Goal: Task Accomplishment & Management: Complete application form

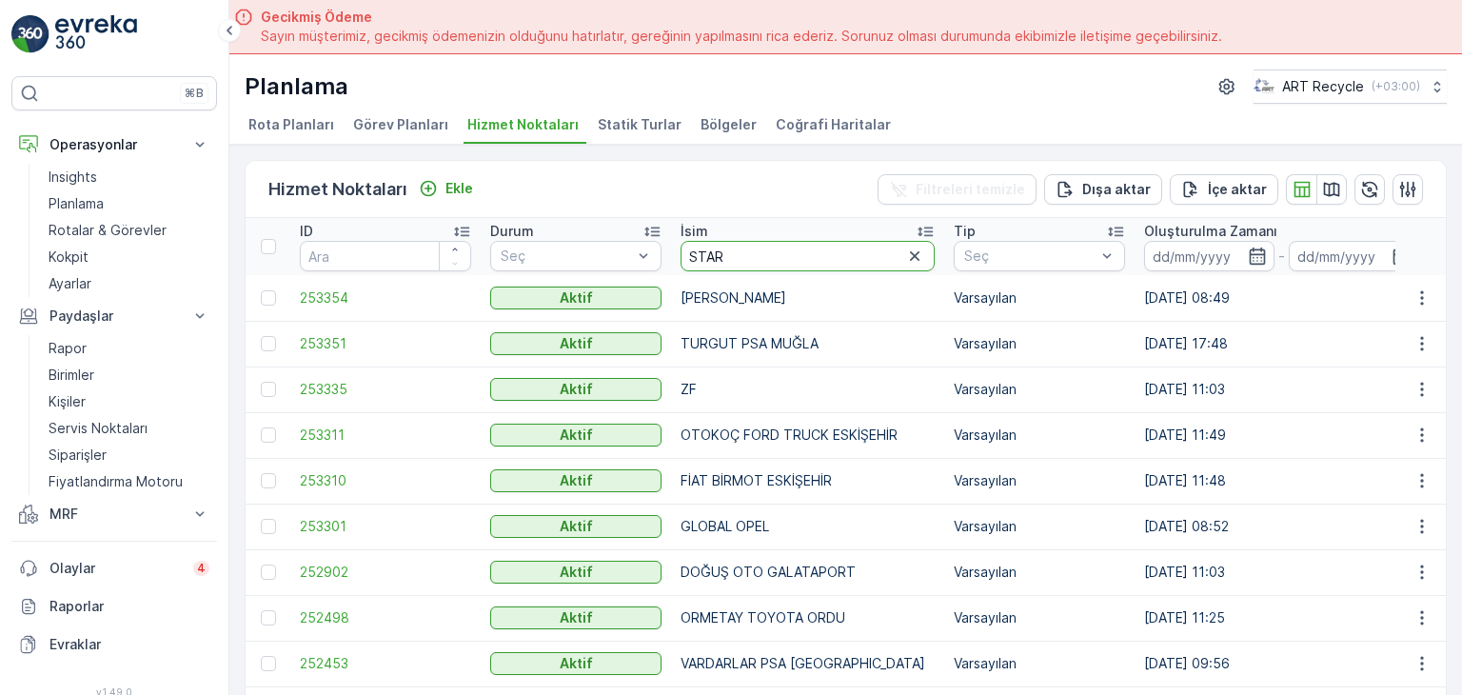
scroll to position [53, 0]
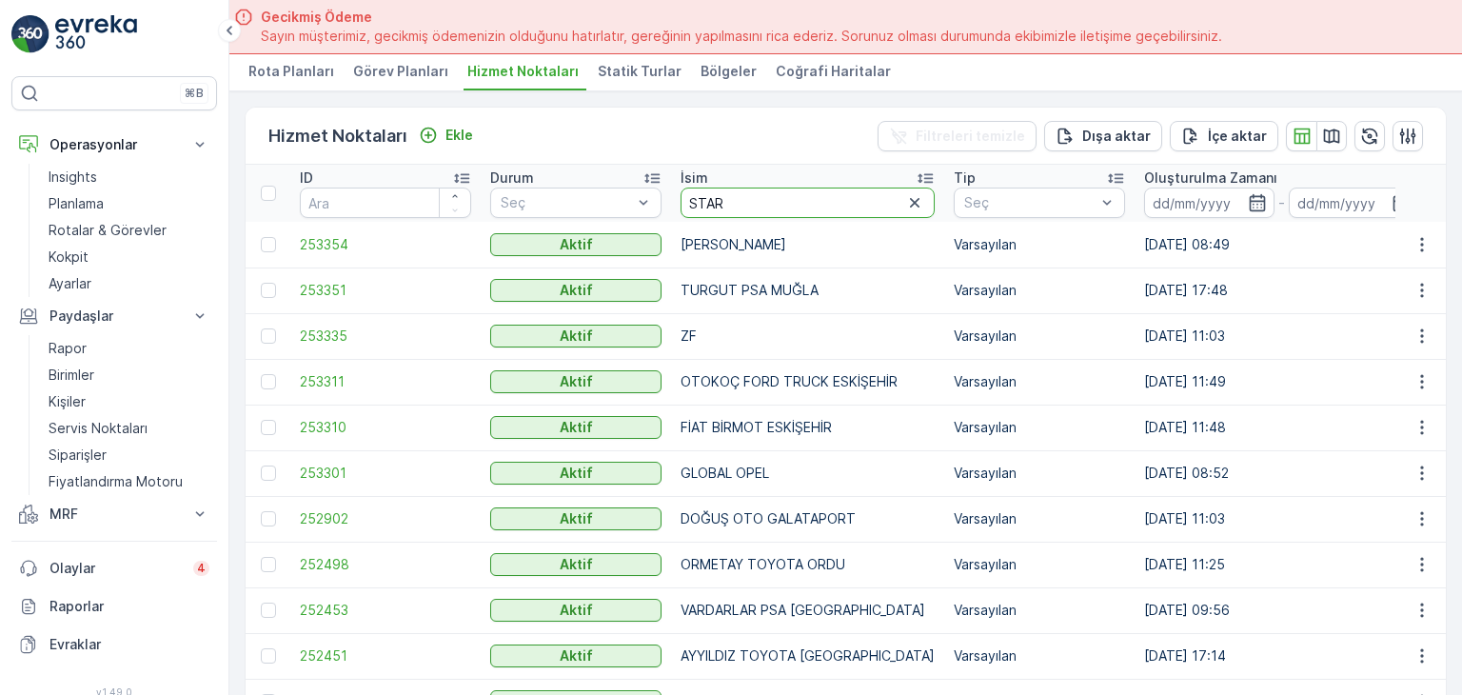
type input "STARW"
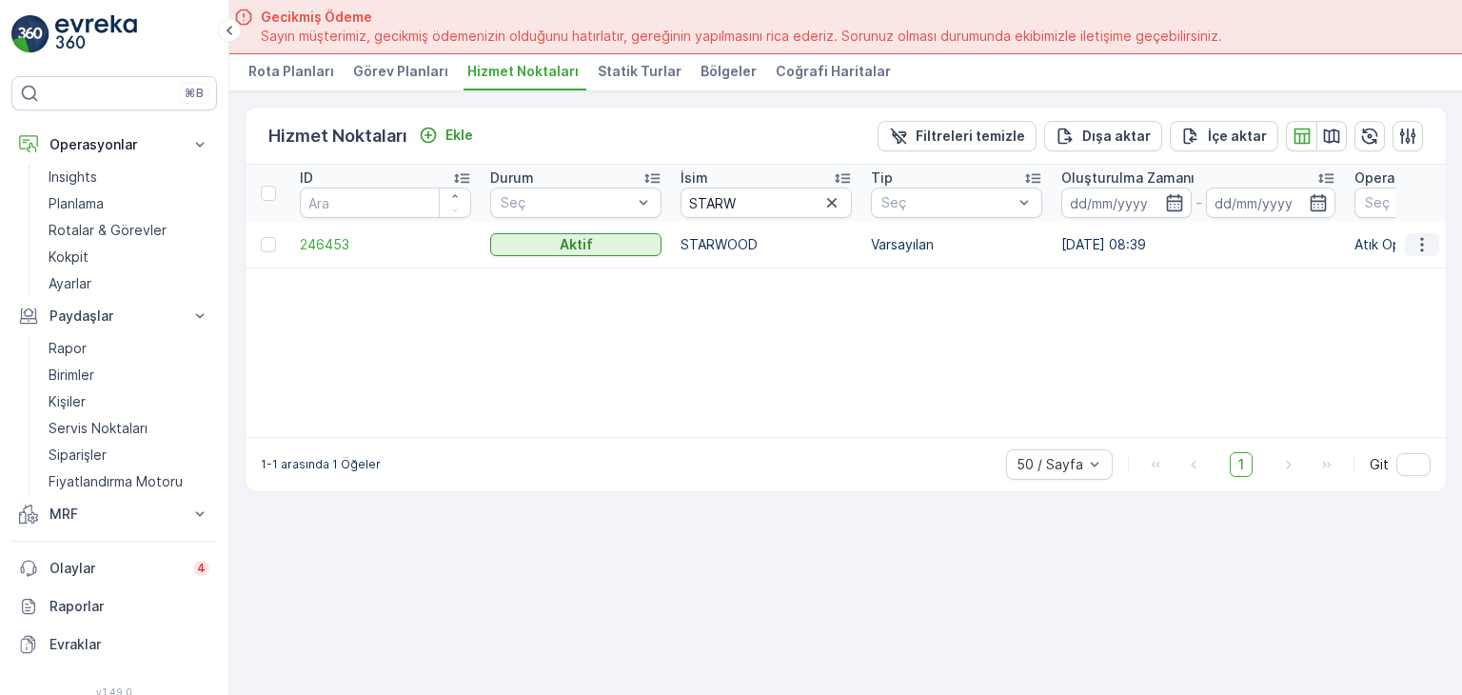
click at [1425, 237] on icon "button" at bounding box center [1421, 244] width 19 height 19
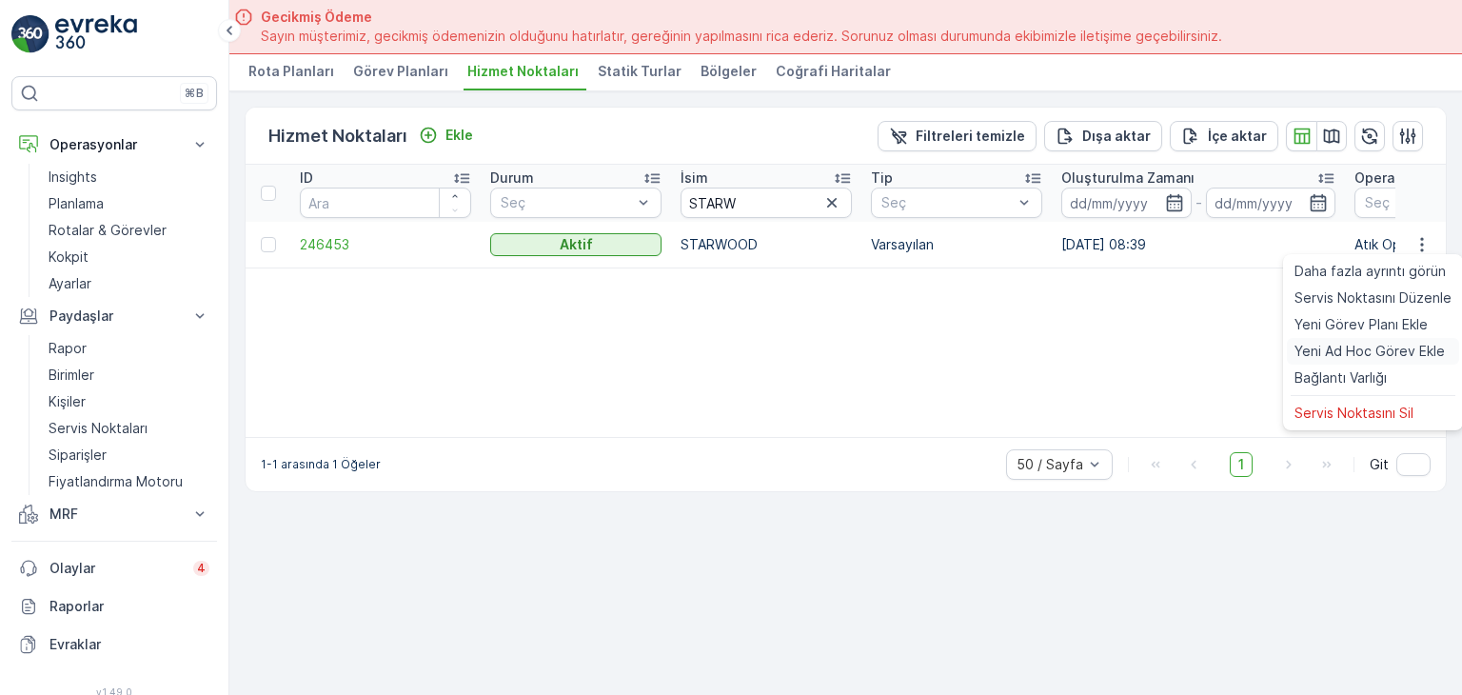
click at [1306, 356] on span "Yeni Ad Hoc Görev Ekle" at bounding box center [1369, 351] width 150 height 19
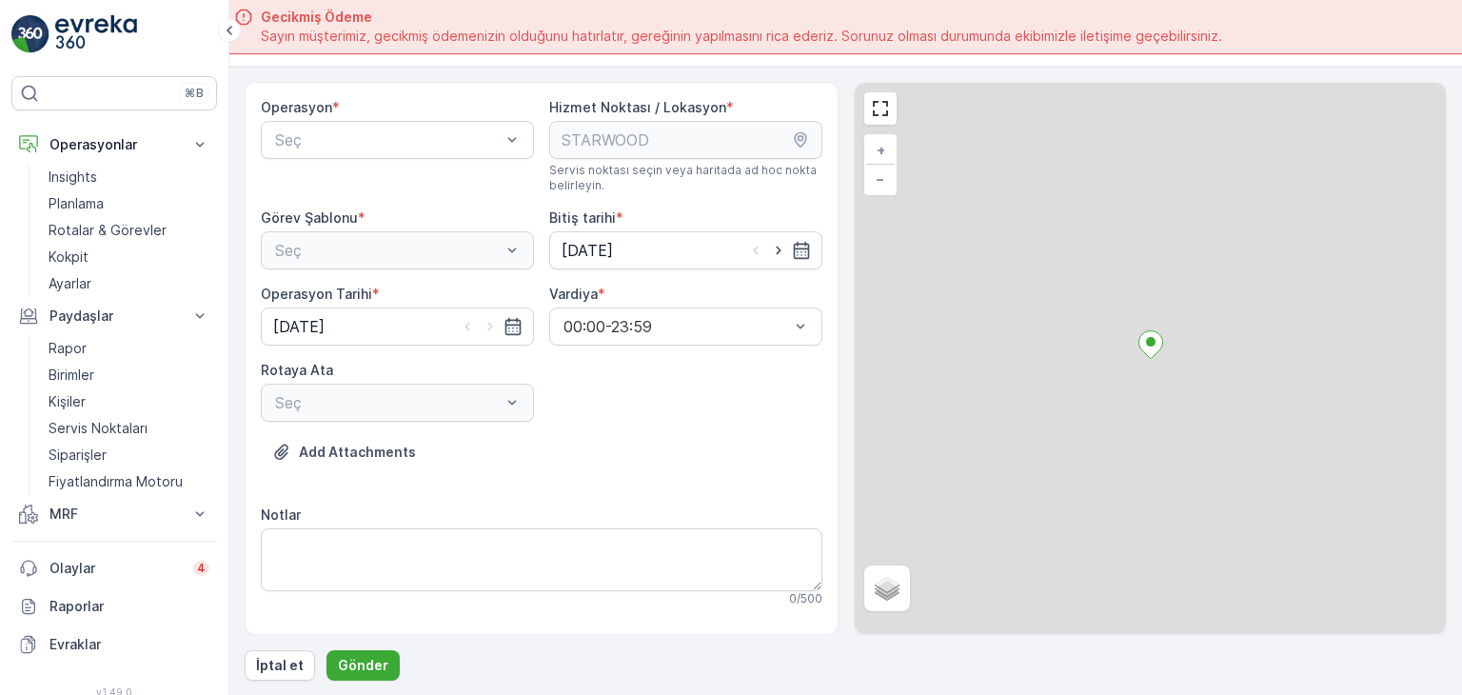
click at [385, 113] on div "Operasyon *" at bounding box center [397, 107] width 273 height 19
click at [383, 127] on div "Seç" at bounding box center [397, 140] width 273 height 38
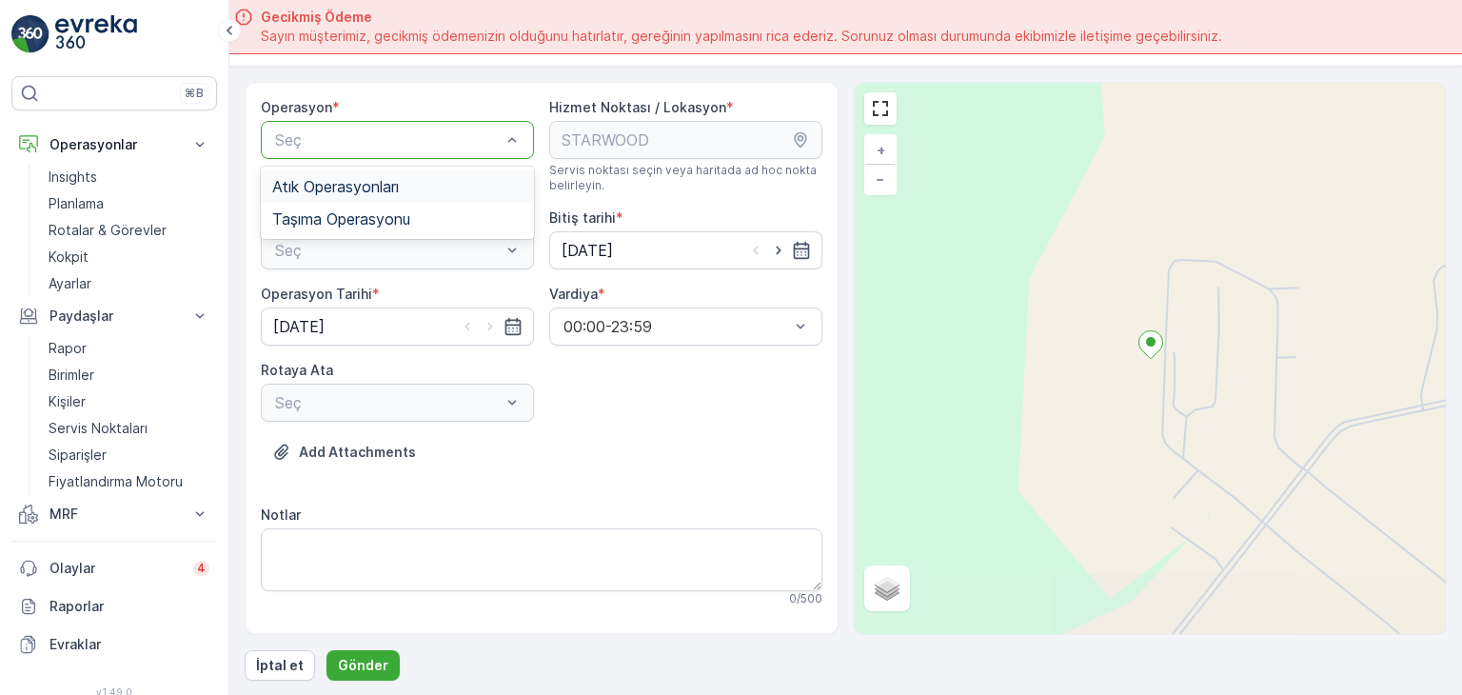
click at [367, 195] on div "Atık Operasyonları" at bounding box center [397, 186] width 273 height 32
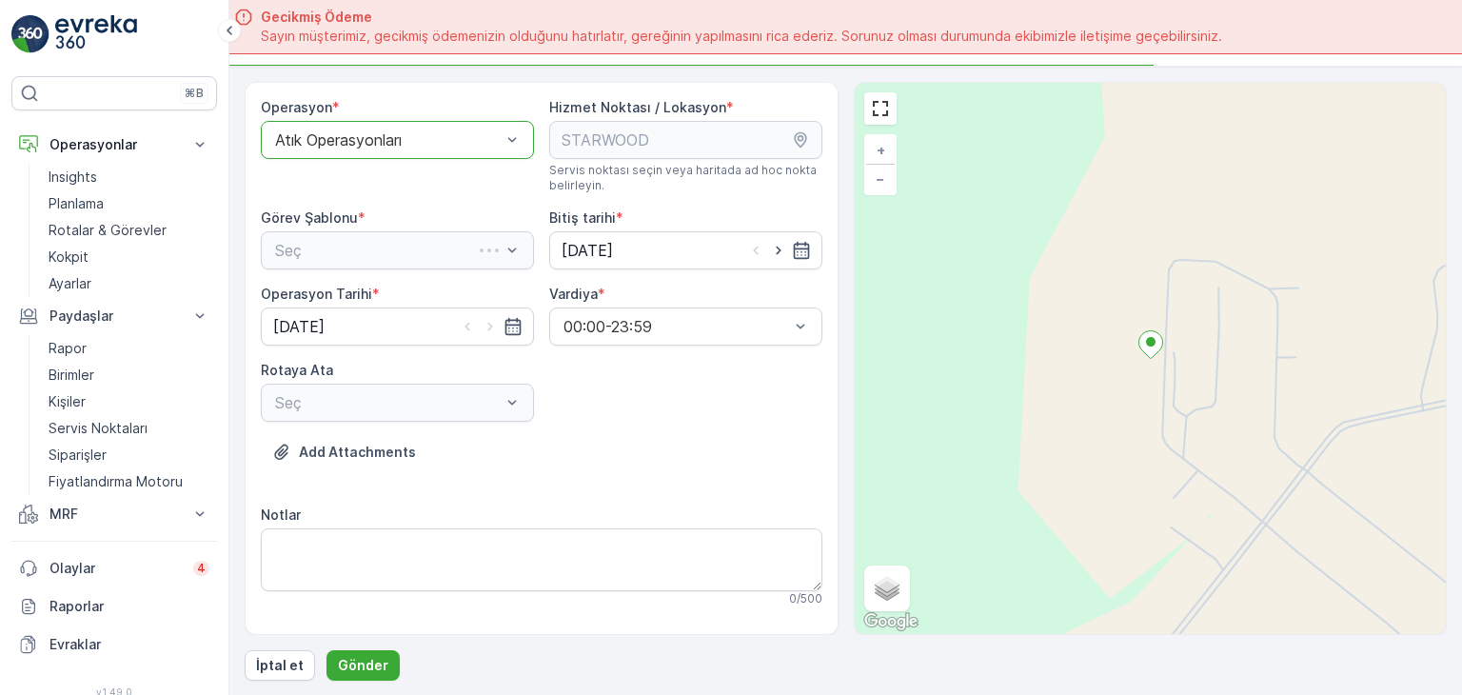
click at [355, 241] on div "Seç" at bounding box center [397, 250] width 273 height 38
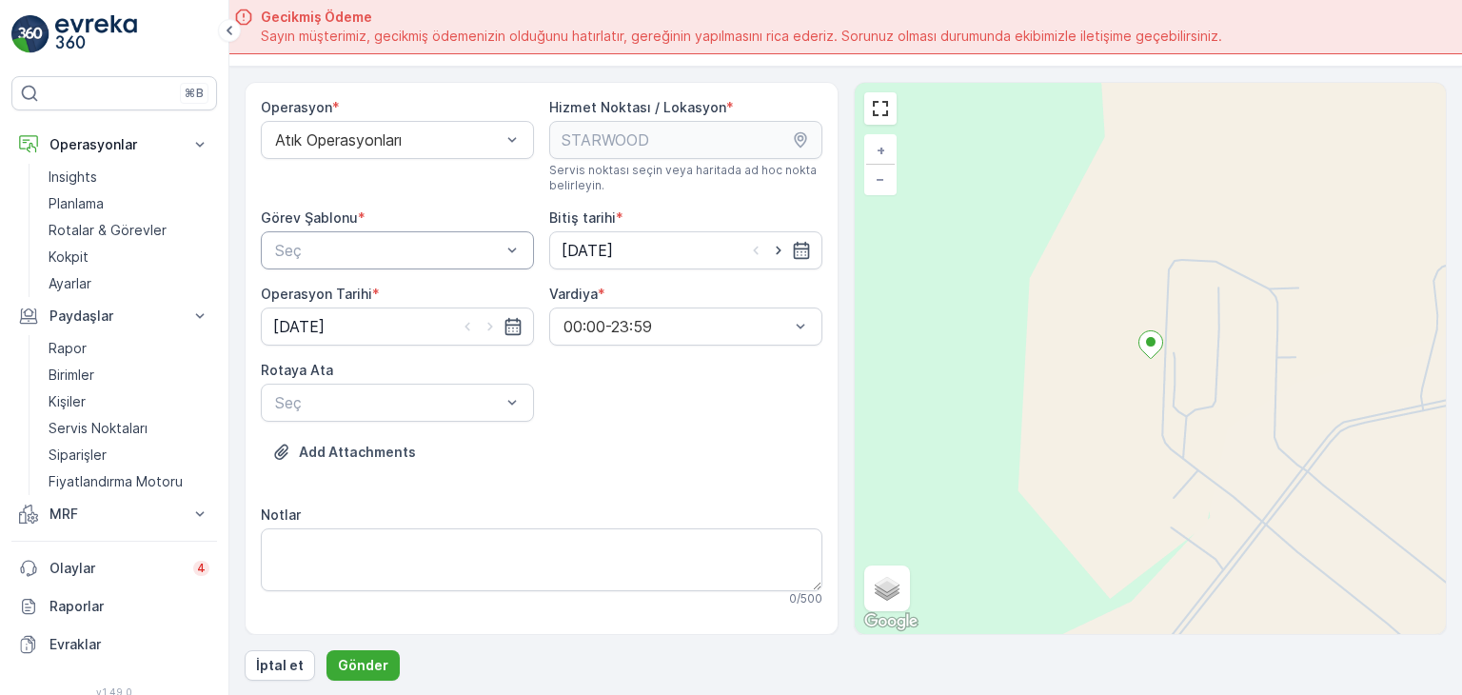
click at [354, 246] on div at bounding box center [387, 250] width 229 height 17
click at [343, 321] on span "Atık Bırakma" at bounding box center [315, 329] width 87 height 17
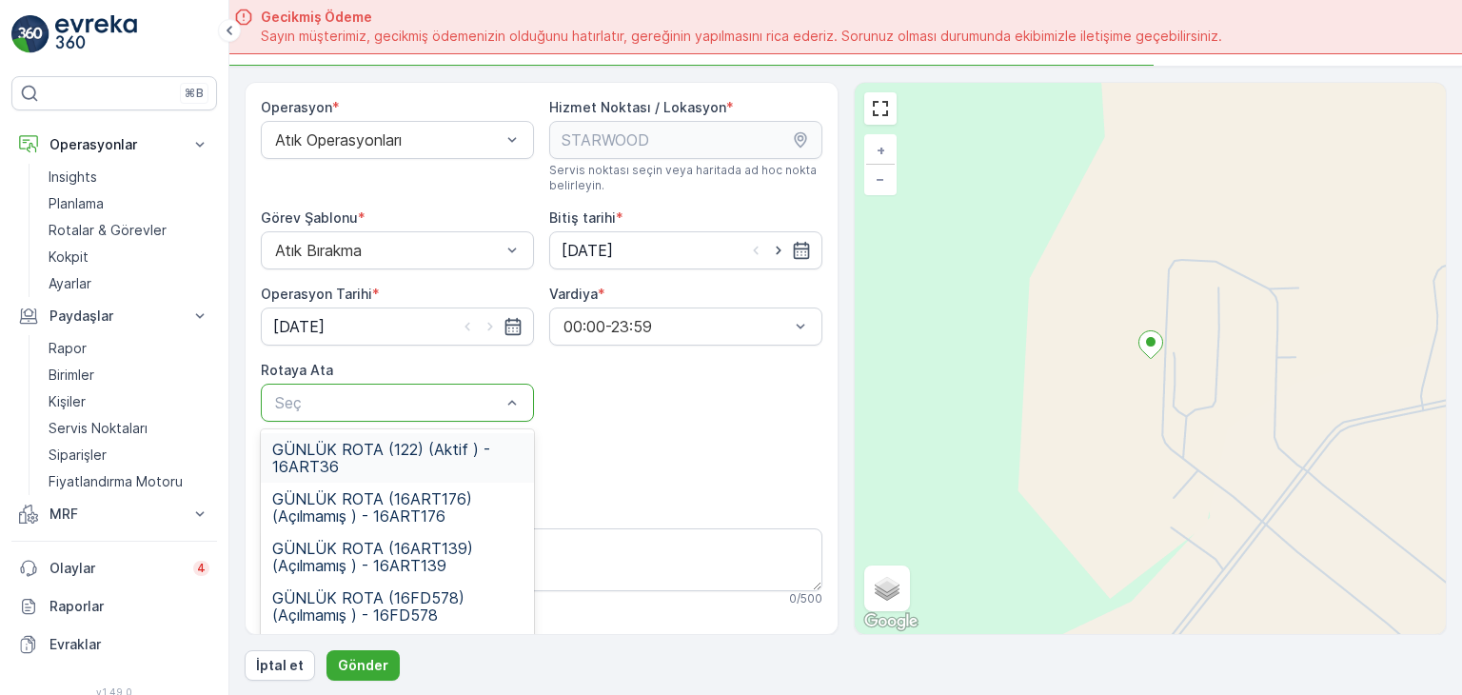
click at [337, 404] on div at bounding box center [387, 402] width 229 height 17
click at [442, 501] on span "GÜNLÜK ROTA (16ART176) (Açılmamış ) - 16ART176" at bounding box center [397, 507] width 250 height 34
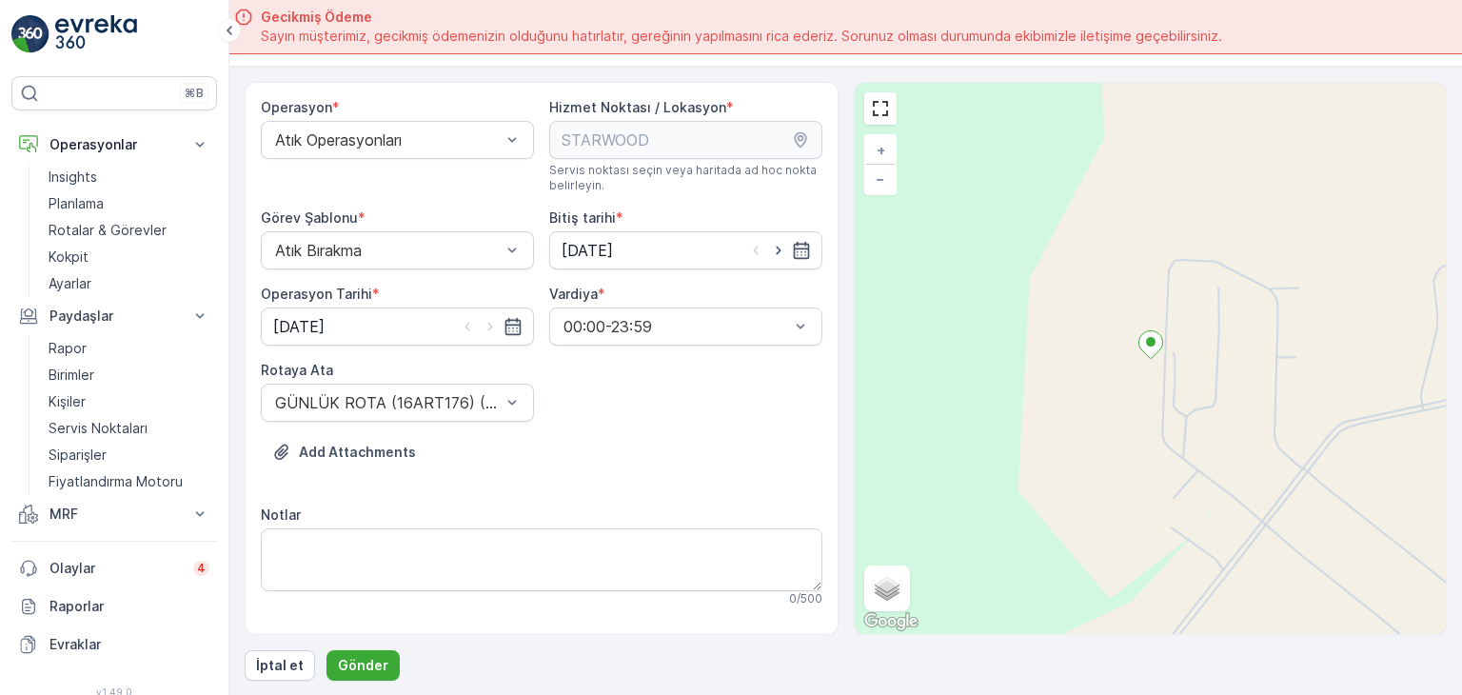
drag, startPoint x: 556, startPoint y: 473, endPoint x: 787, endPoint y: 369, distance: 253.5
click at [563, 473] on div "Add Attachments" at bounding box center [542, 463] width 562 height 53
drag, startPoint x: 830, startPoint y: 325, endPoint x: 838, endPoint y: 370, distance: 46.3
click at [838, 370] on div "Operasyon * Atık Operasyonları Hizmet Noktası / Lokasyon * Servis noktası seçin…" at bounding box center [846, 358] width 1202 height 553
click at [385, 665] on button "Gönder" at bounding box center [362, 665] width 73 height 30
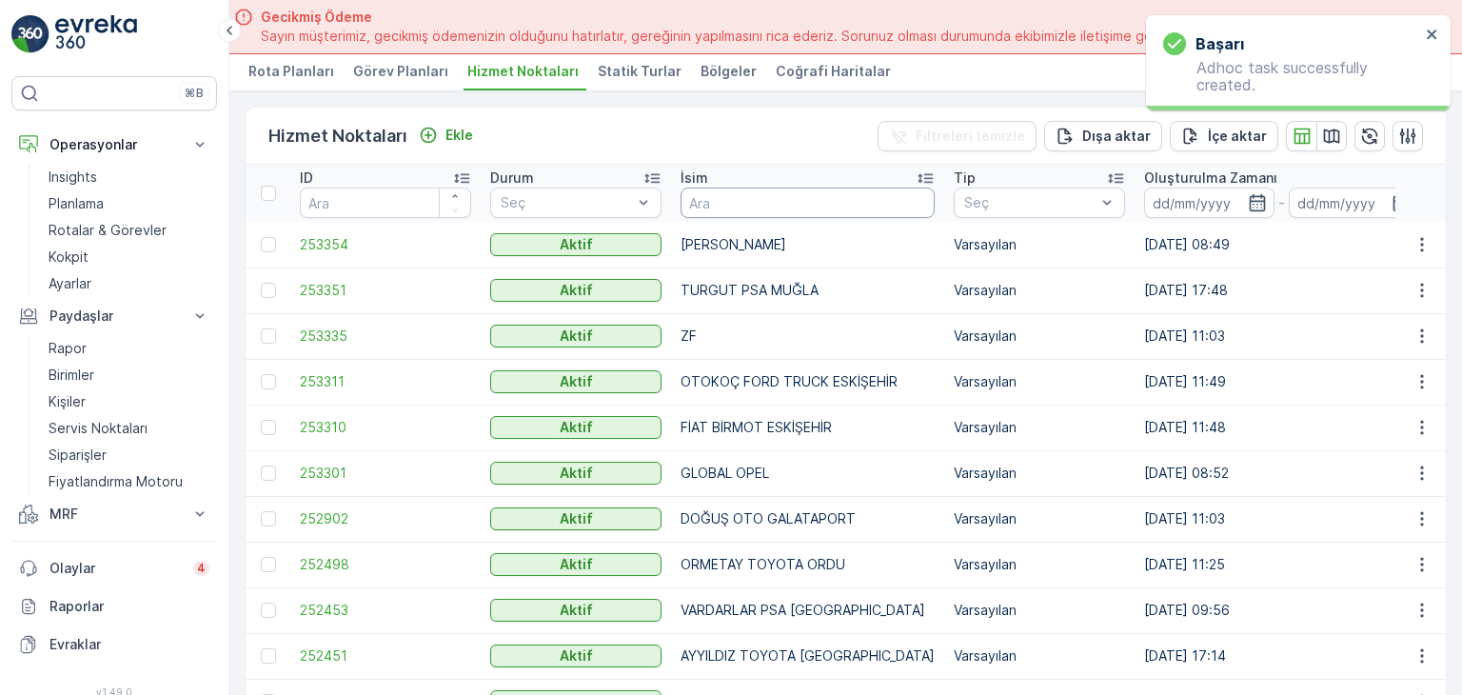
click at [857, 190] on input "text" at bounding box center [807, 202] width 254 height 30
type input "STARW"
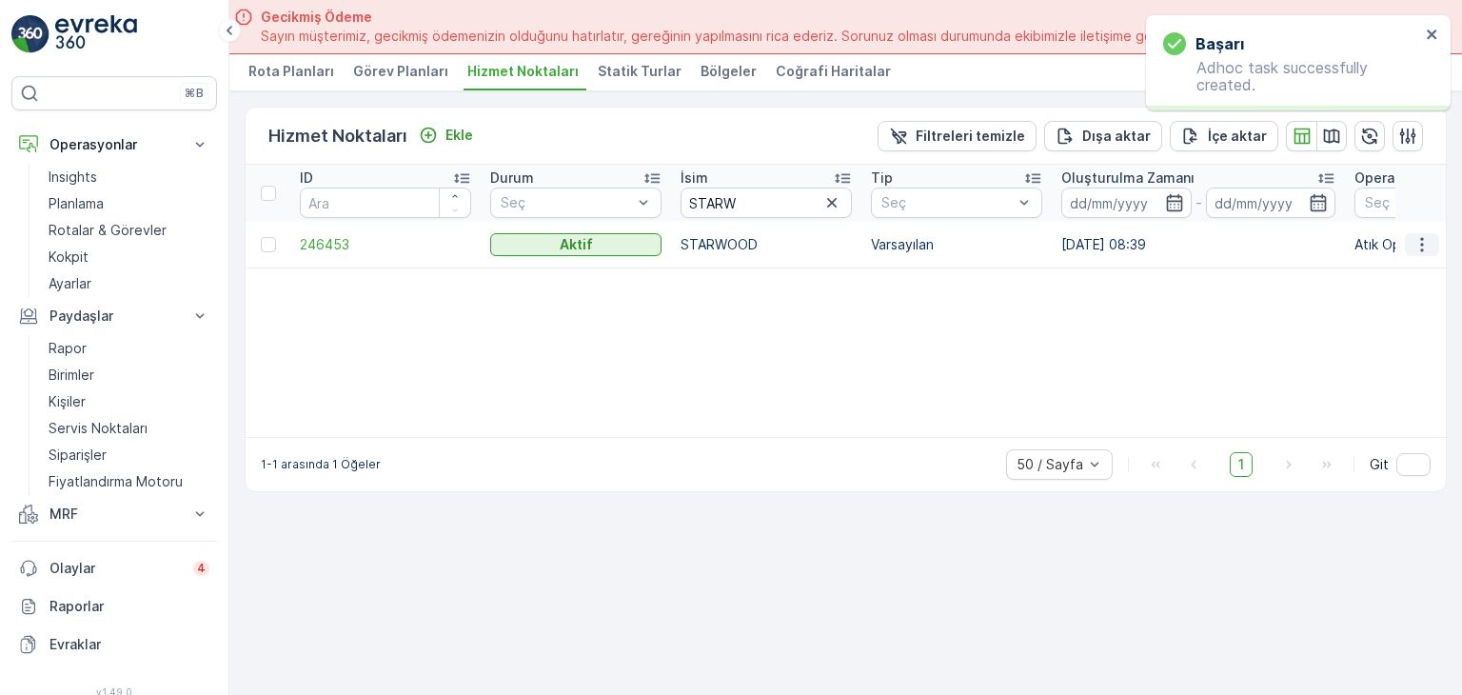
click at [1423, 237] on icon "button" at bounding box center [1421, 244] width 3 height 14
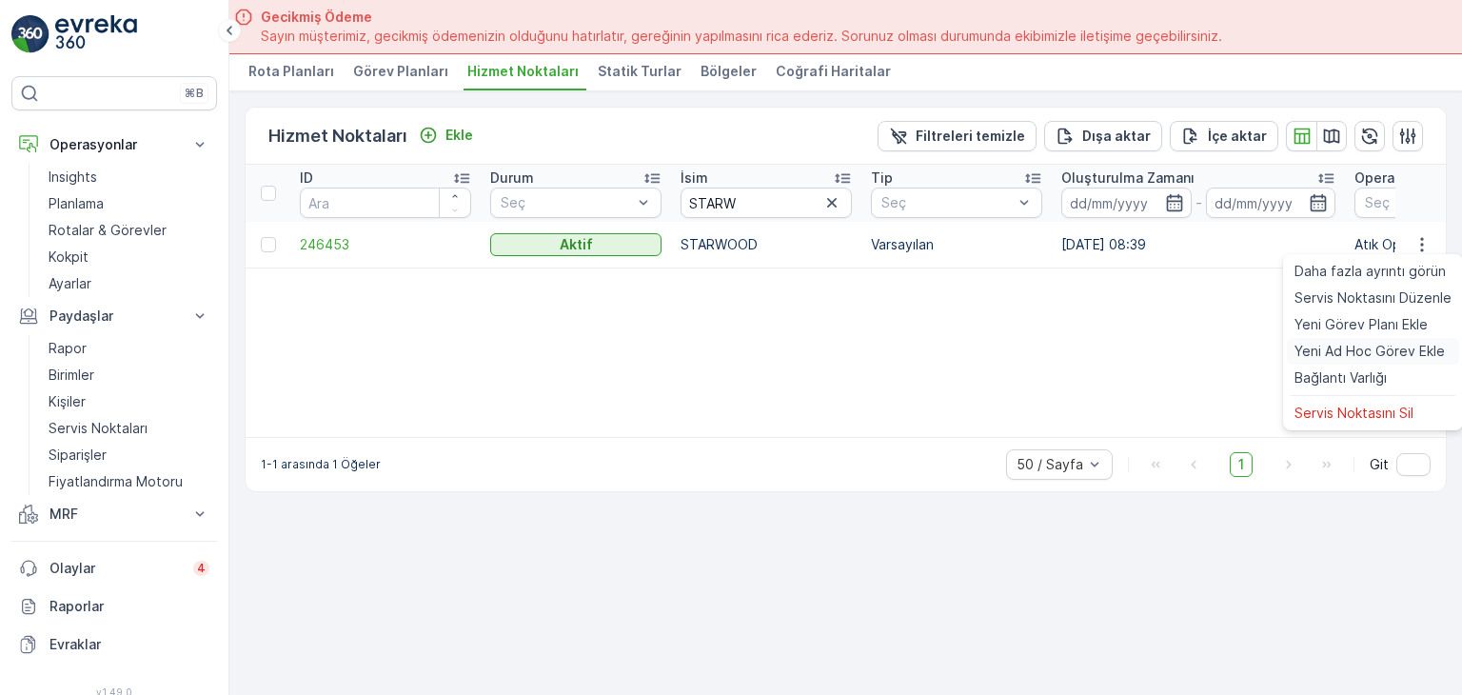
click at [1340, 344] on span "Yeni Ad Hoc Görev Ekle" at bounding box center [1369, 351] width 150 height 19
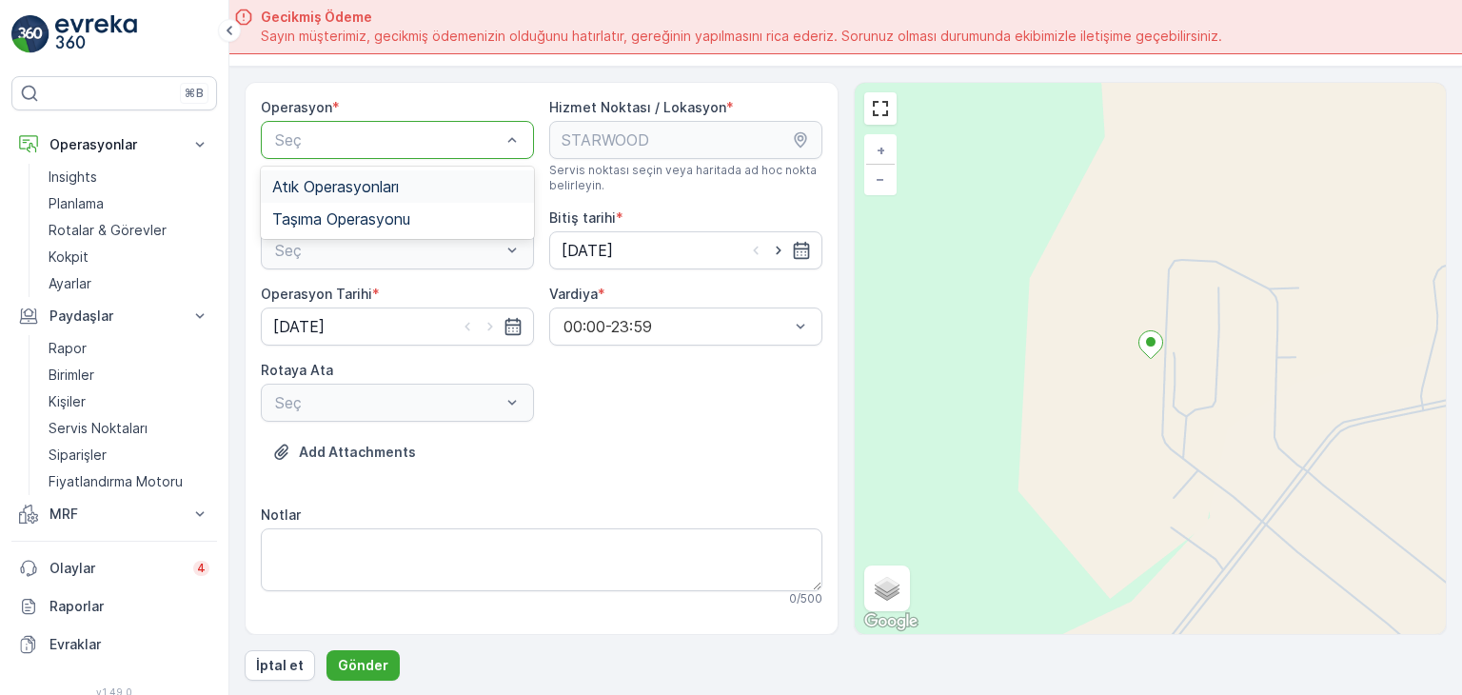
click at [458, 134] on div at bounding box center [387, 139] width 229 height 17
click at [419, 195] on div "Atık Operasyonları" at bounding box center [397, 186] width 273 height 32
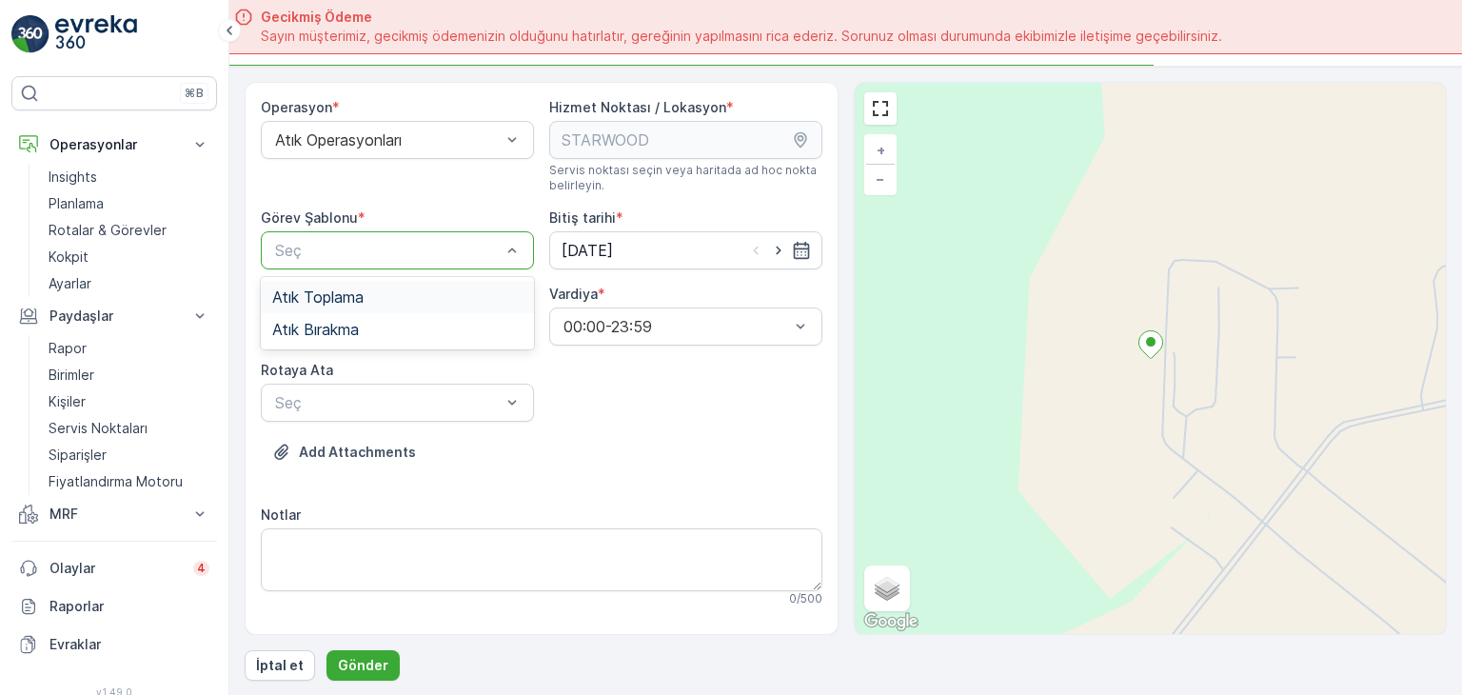
click at [386, 246] on div at bounding box center [387, 250] width 229 height 17
click at [348, 323] on span "Atık Bırakma" at bounding box center [315, 329] width 87 height 17
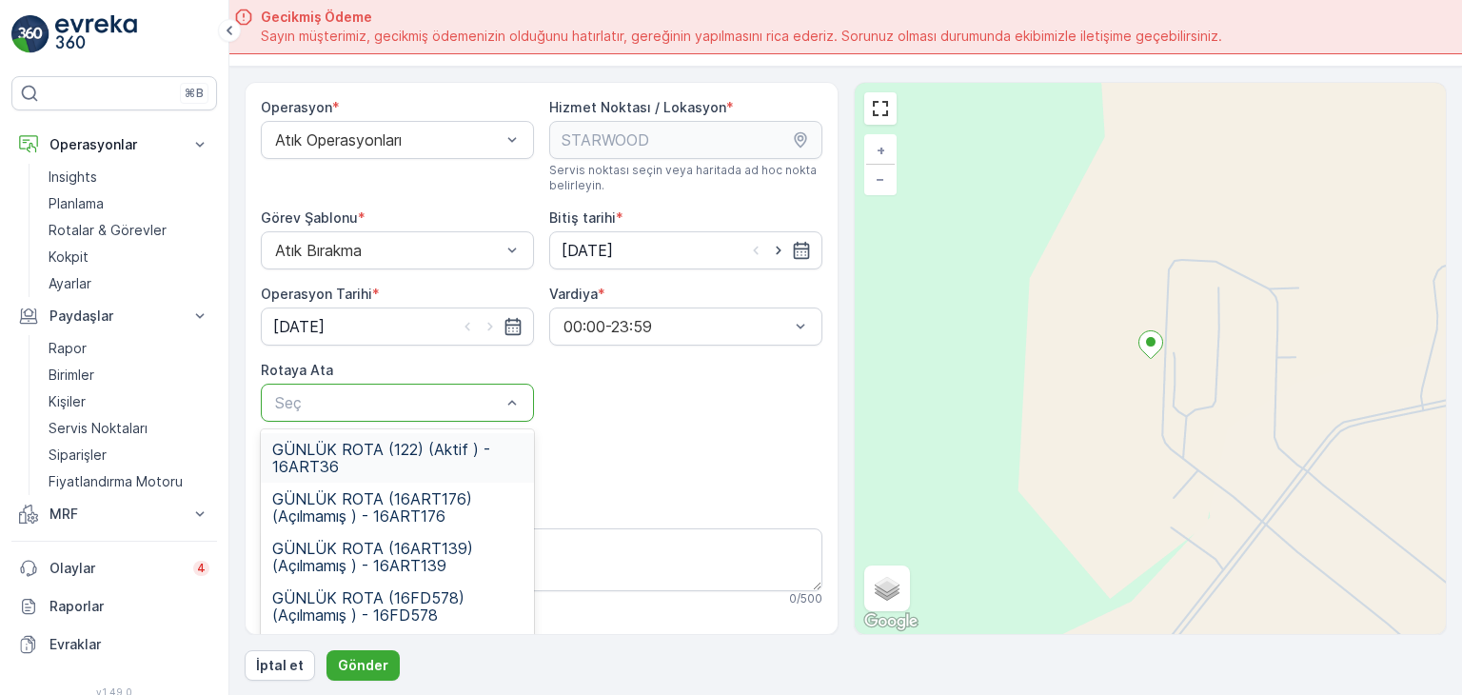
click at [350, 385] on div "Seç" at bounding box center [397, 403] width 273 height 38
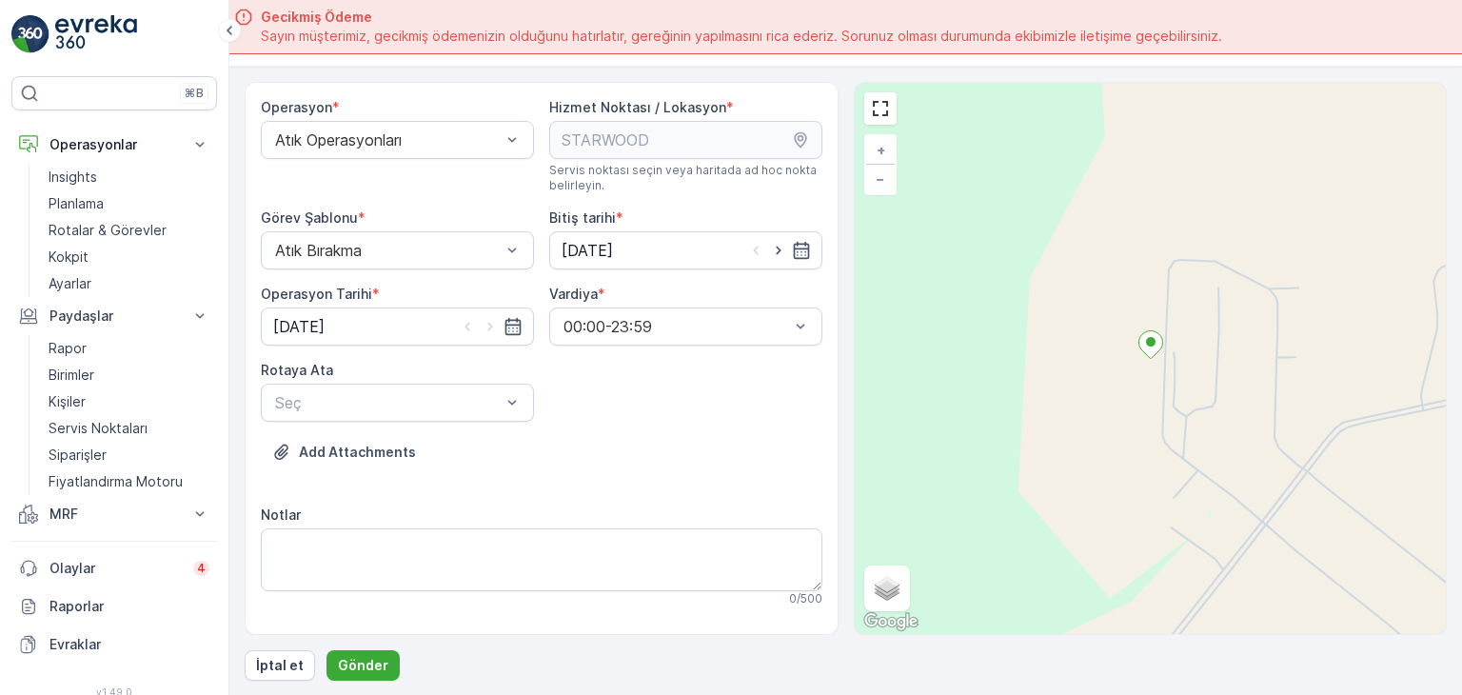
drag, startPoint x: 532, startPoint y: 469, endPoint x: 532, endPoint y: 490, distance: 20.9
click at [532, 490] on div "Operasyon * Atık Operasyonları Hizmet Noktası / Lokasyon * Servis noktası seçin…" at bounding box center [542, 446] width 562 height 697
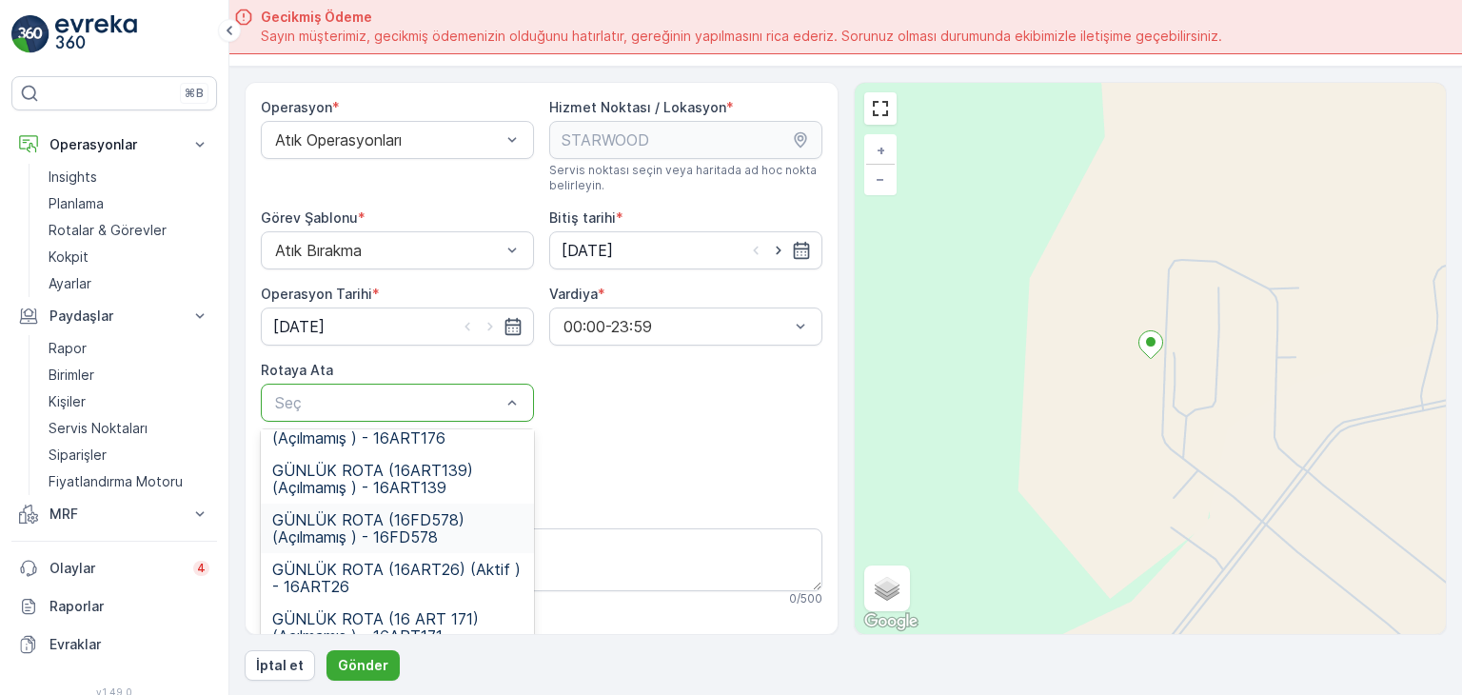
scroll to position [90, 0]
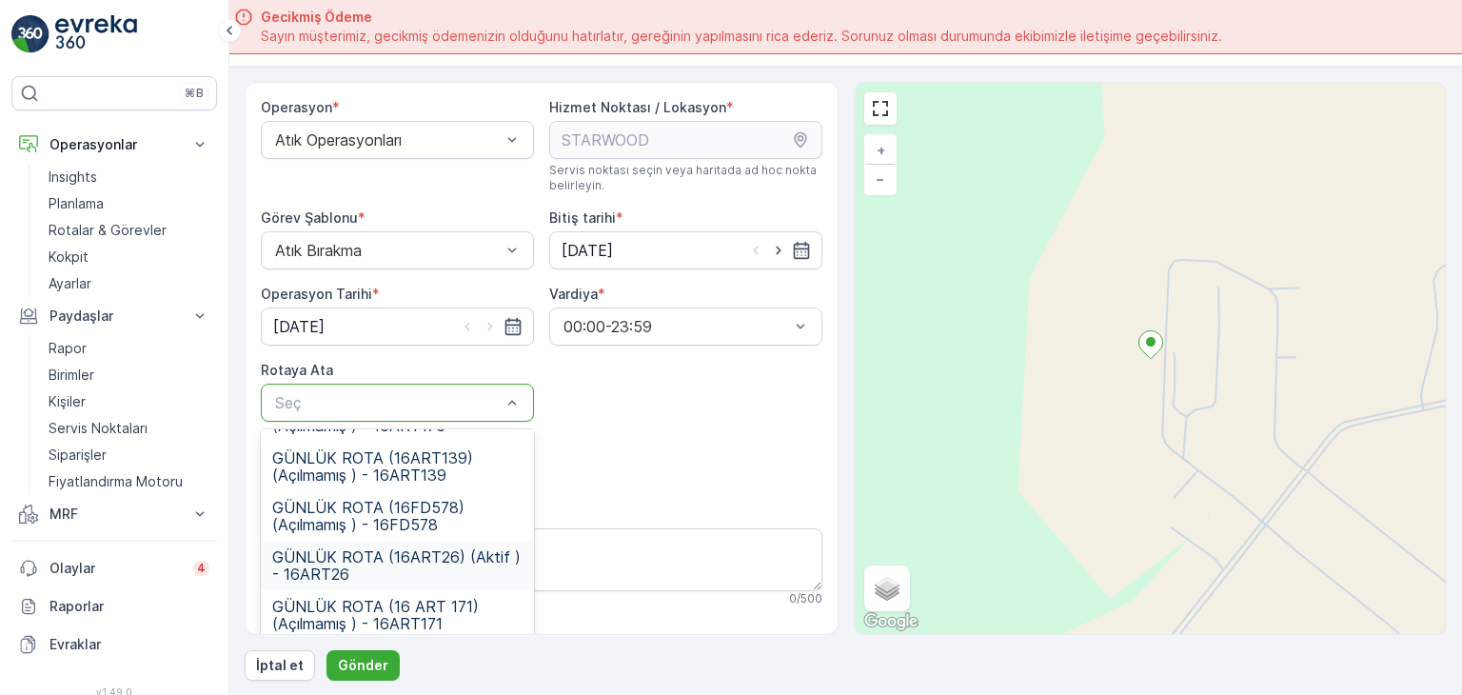
click at [439, 560] on span "GÜNLÜK ROTA (16ART26) (Aktif ) - 16ART26" at bounding box center [397, 565] width 250 height 34
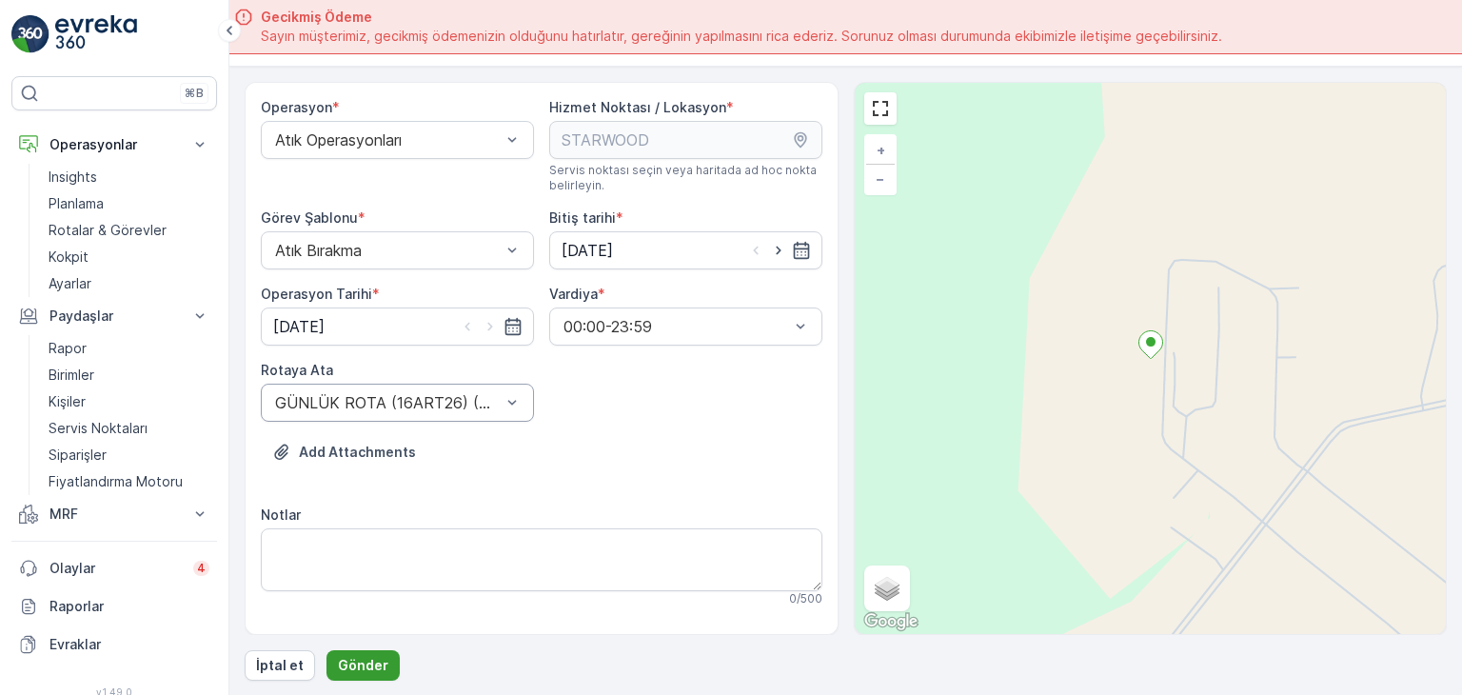
click at [372, 656] on p "Gönder" at bounding box center [363, 665] width 50 height 19
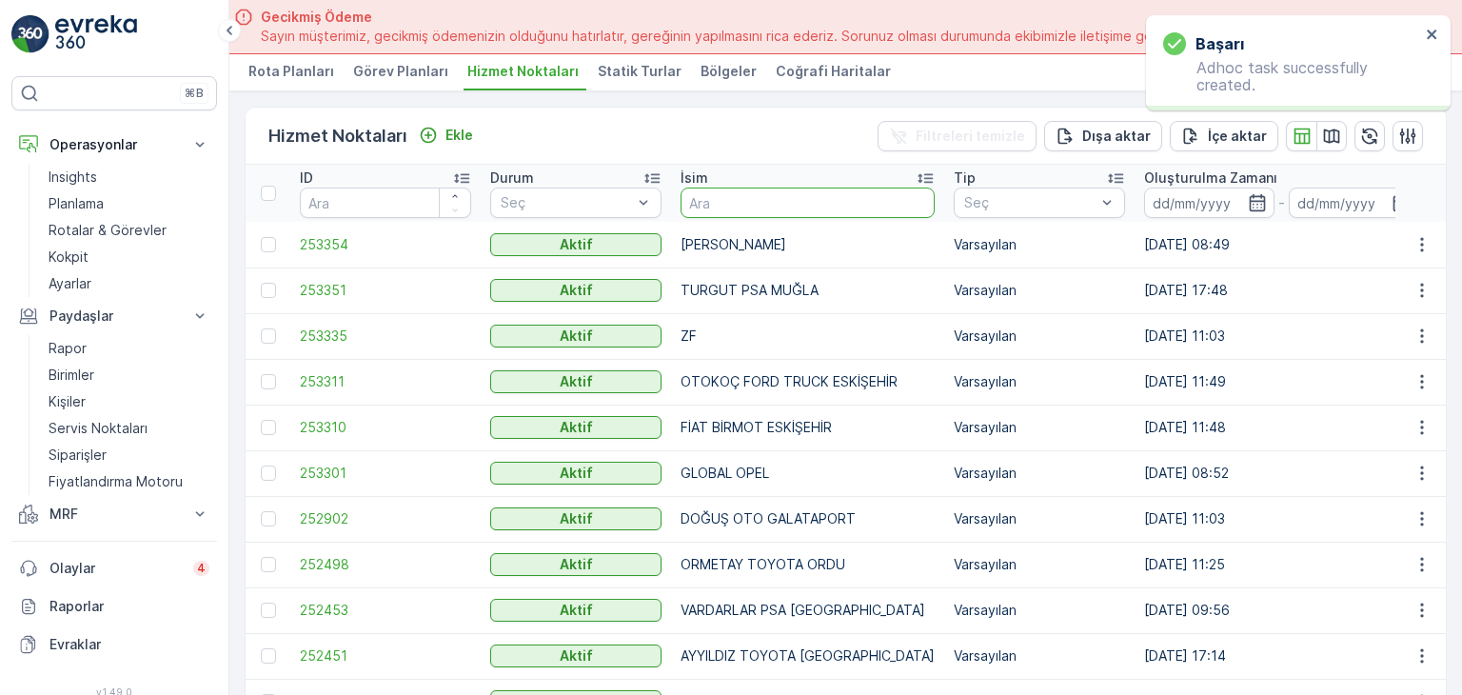
click at [760, 200] on input "text" at bounding box center [807, 202] width 254 height 30
type input "STARW"
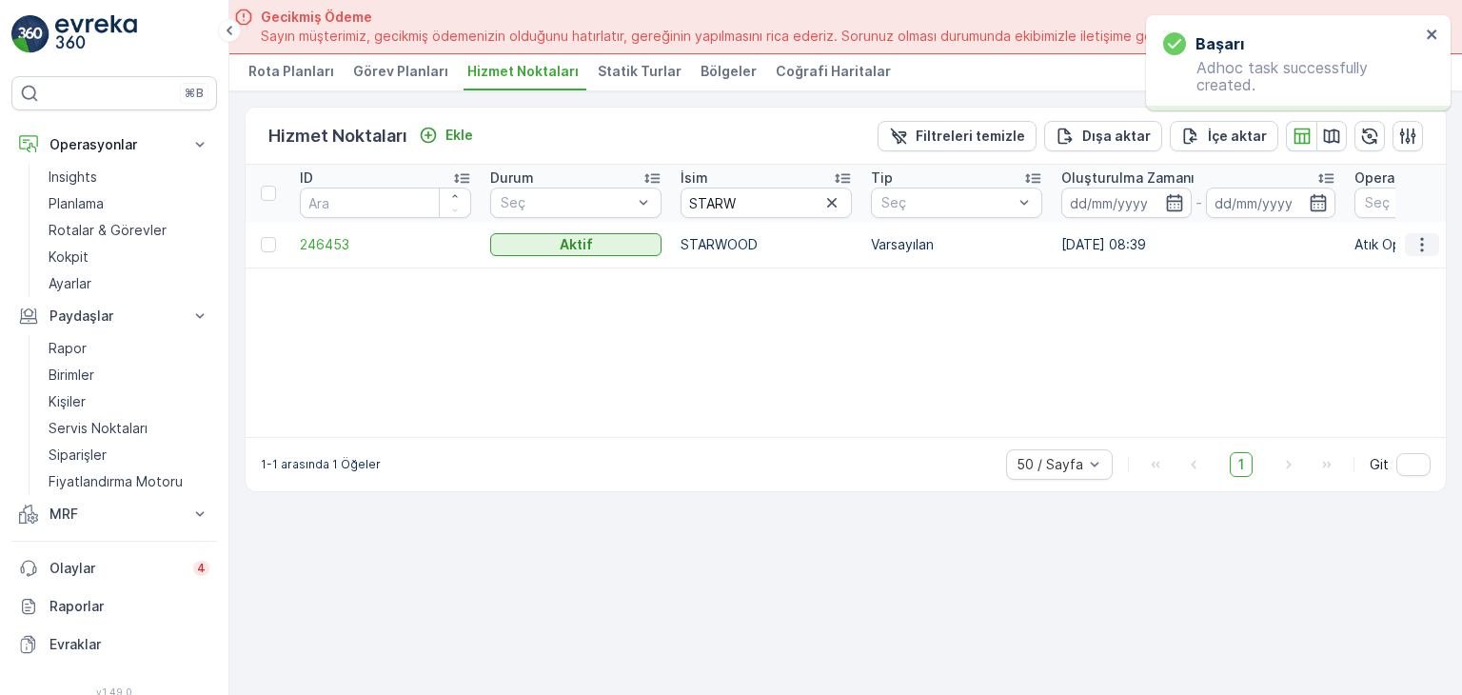
click at [1419, 236] on icon "button" at bounding box center [1421, 244] width 19 height 19
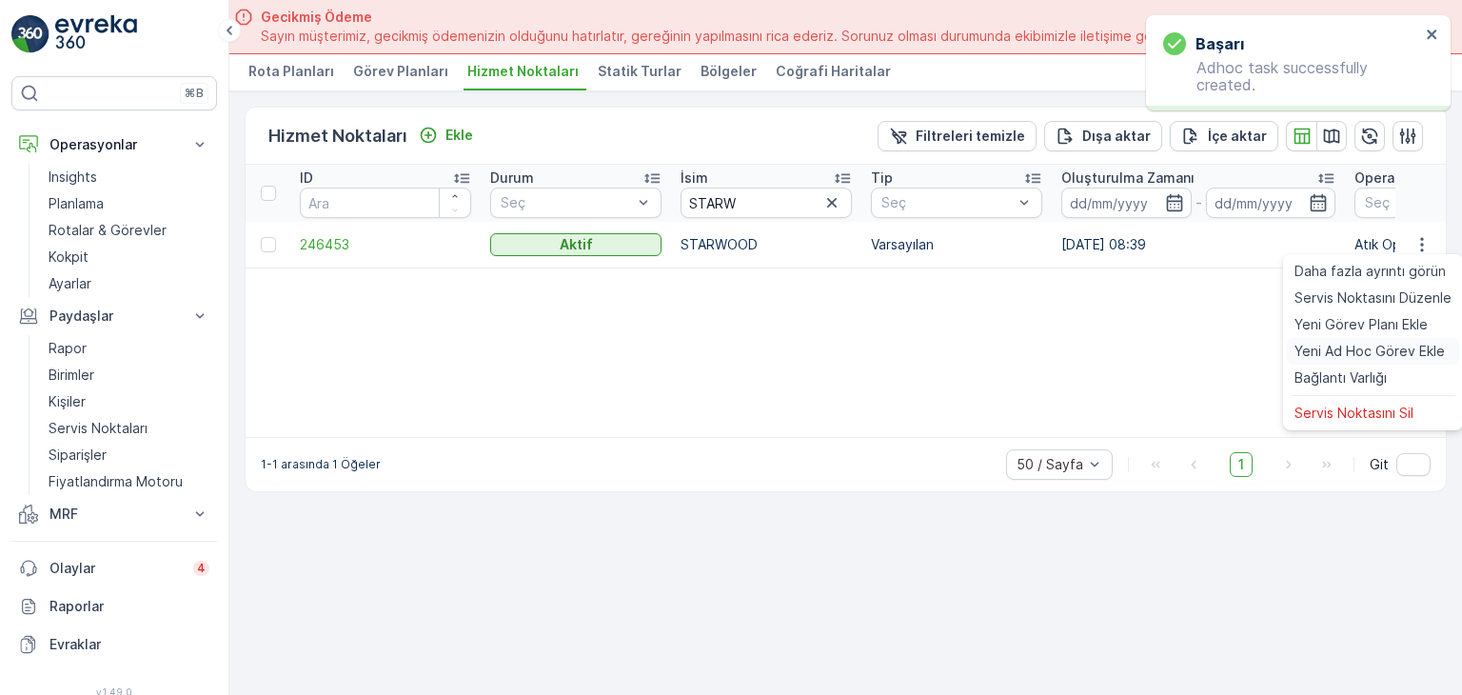
click at [1351, 344] on span "Yeni Ad Hoc Görev Ekle" at bounding box center [1369, 351] width 150 height 19
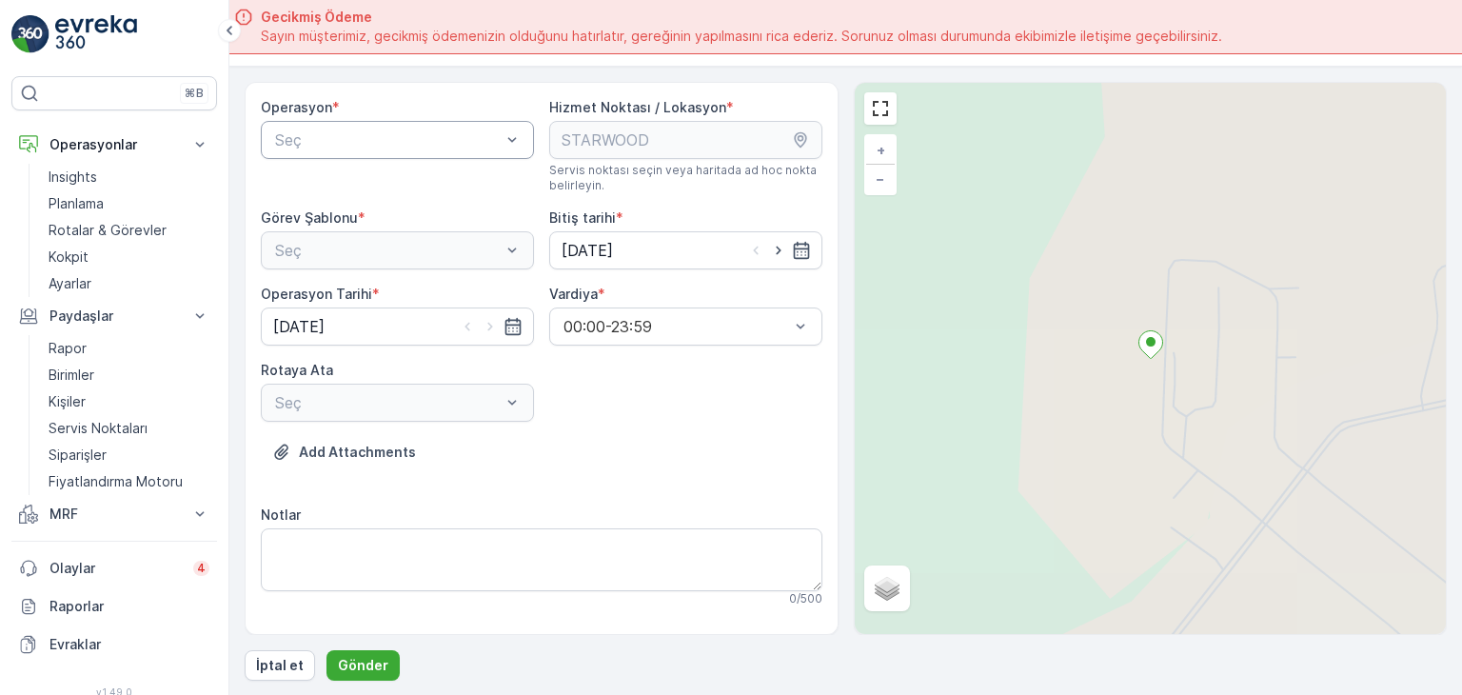
click at [464, 131] on div at bounding box center [387, 139] width 229 height 17
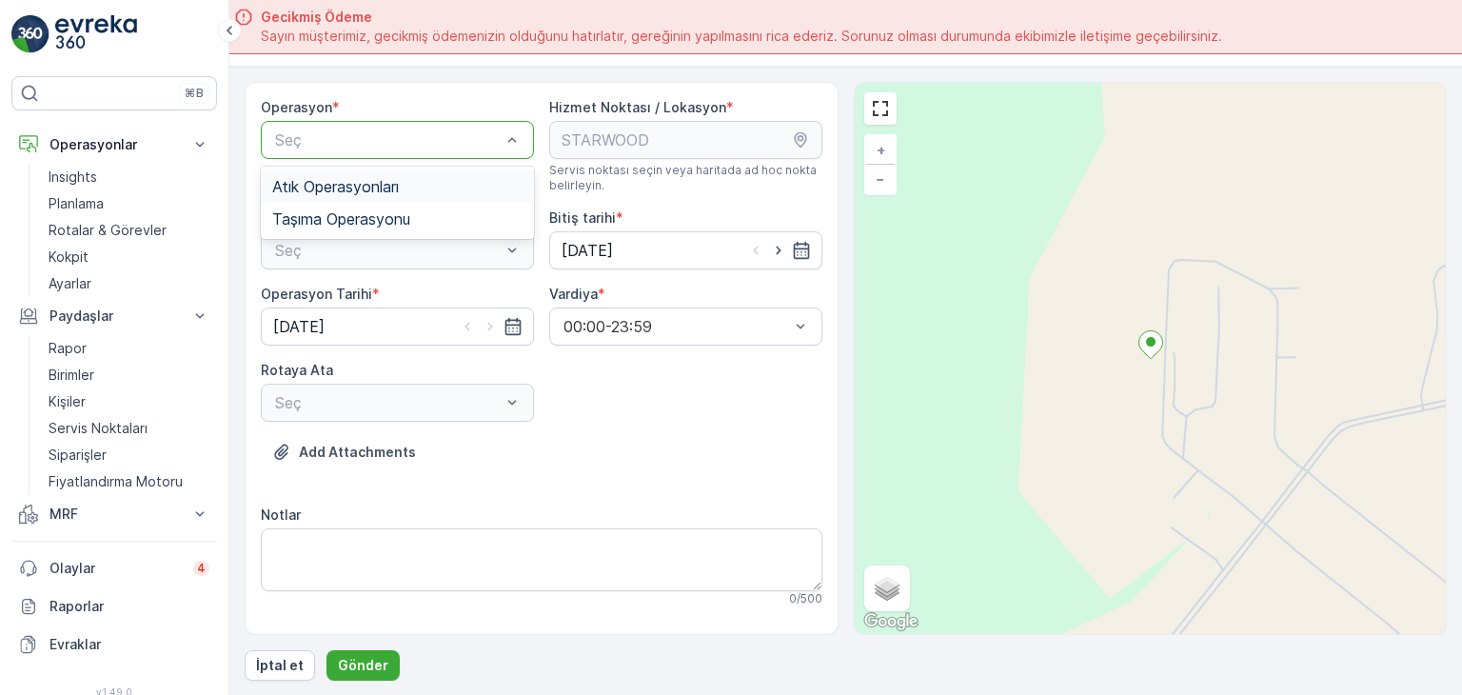
click at [381, 196] on div "Atık Operasyonları" at bounding box center [397, 186] width 273 height 32
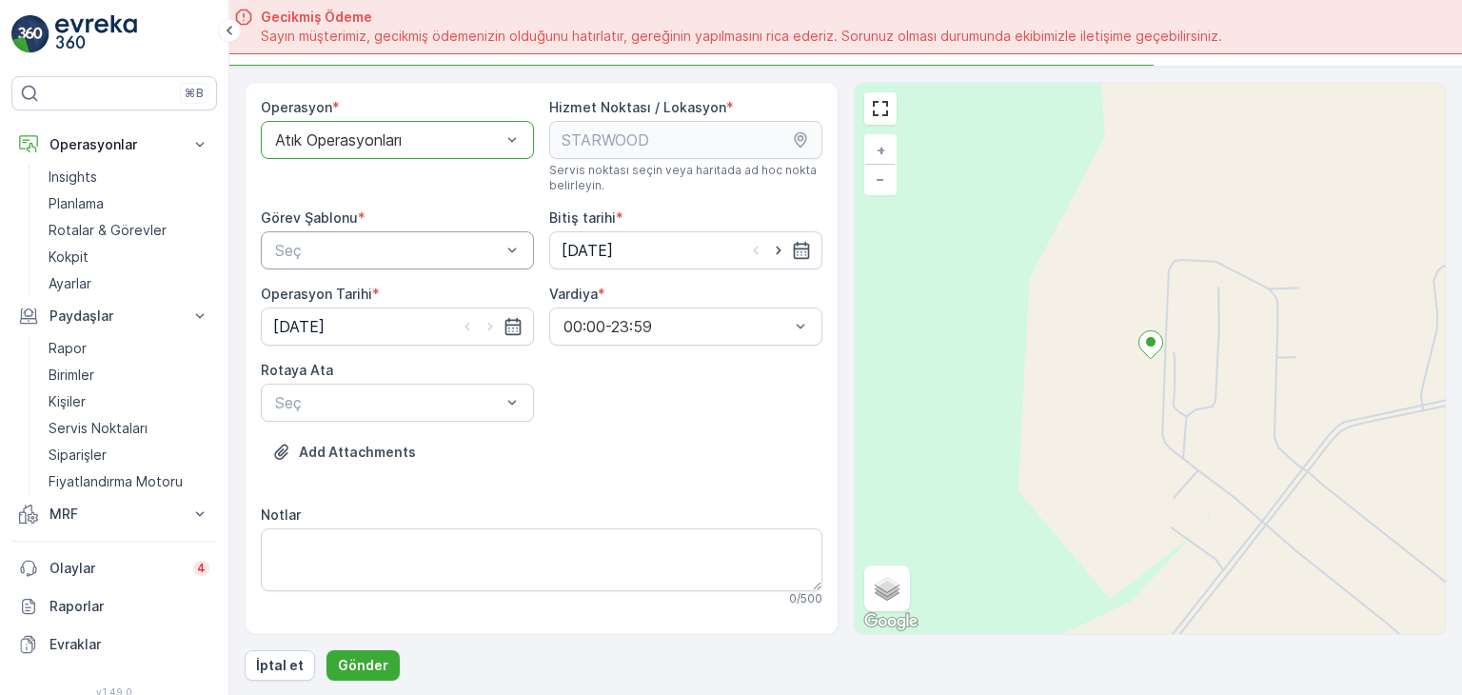
click at [355, 248] on div at bounding box center [387, 250] width 229 height 17
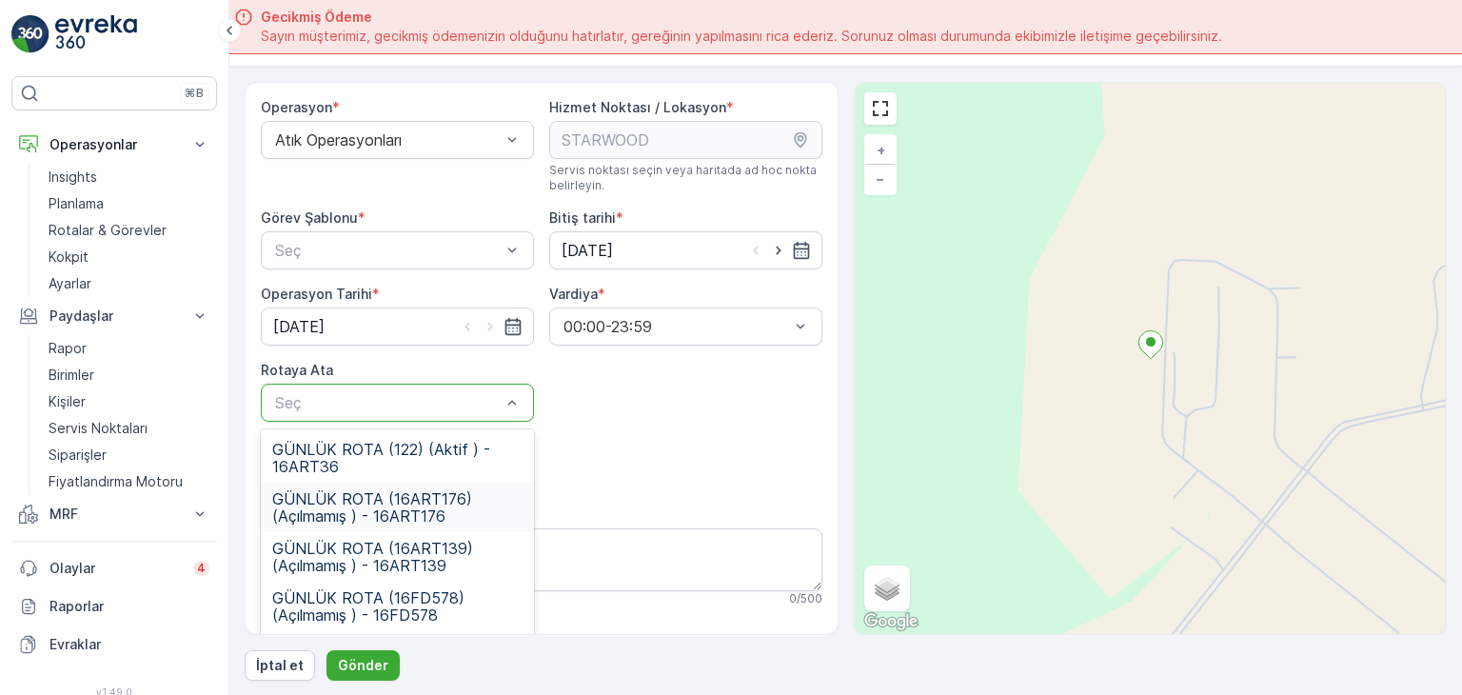
drag, startPoint x: 463, startPoint y: 504, endPoint x: 487, endPoint y: 492, distance: 26.8
click at [464, 504] on span "GÜNLÜK ROTA (16ART176) (Açılmamış ) - 16ART176" at bounding box center [397, 507] width 250 height 34
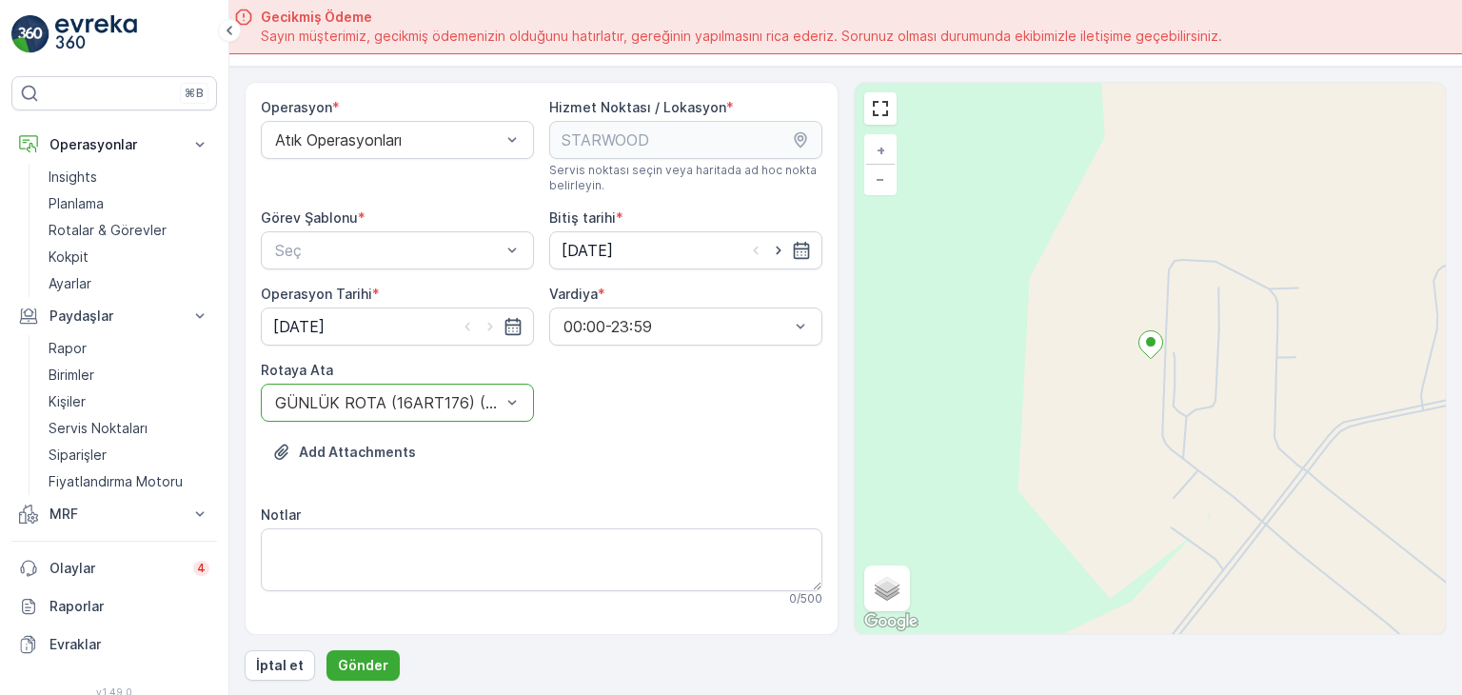
click at [609, 451] on div "Add Attachments" at bounding box center [542, 463] width 562 height 53
click at [350, 673] on p "Gönder" at bounding box center [363, 665] width 50 height 19
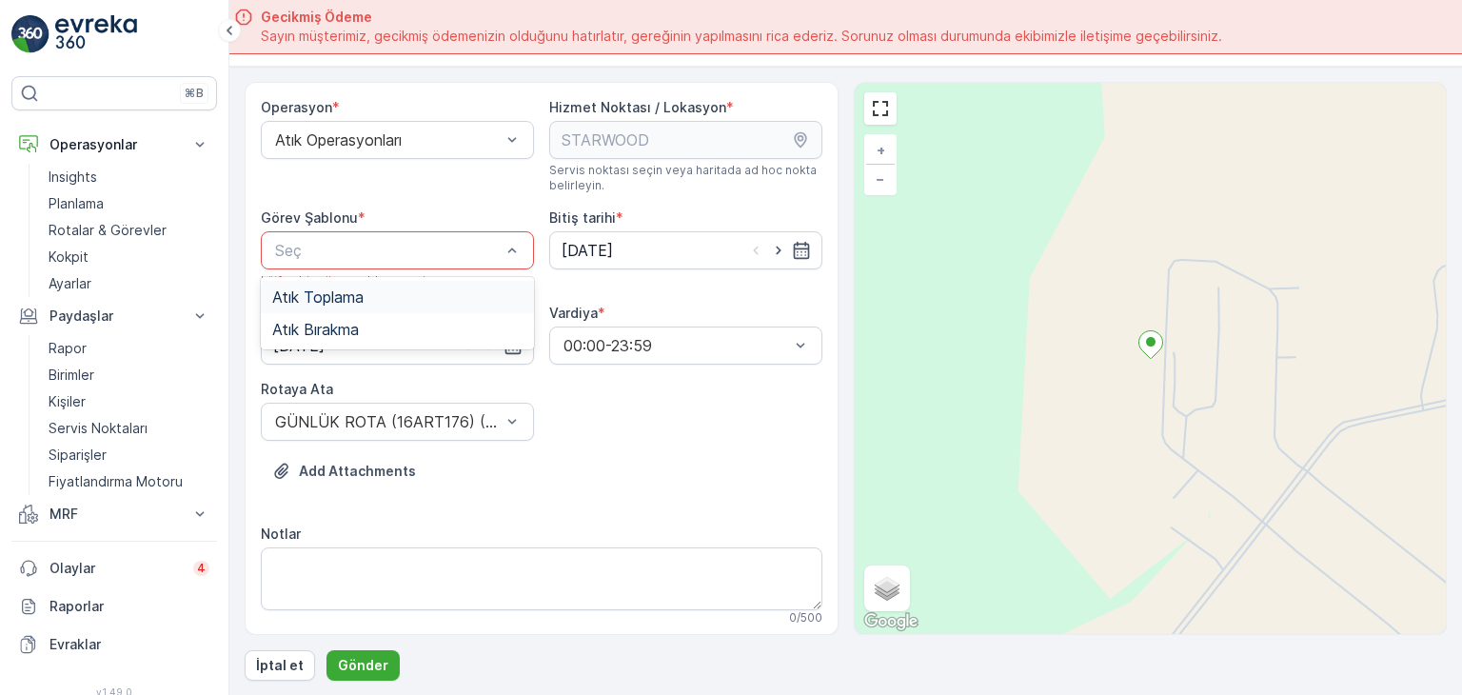
click at [426, 245] on div at bounding box center [387, 250] width 229 height 17
drag, startPoint x: 385, startPoint y: 314, endPoint x: 365, endPoint y: 443, distance: 129.9
click at [384, 315] on div "Atık Bırakma" at bounding box center [397, 329] width 273 height 32
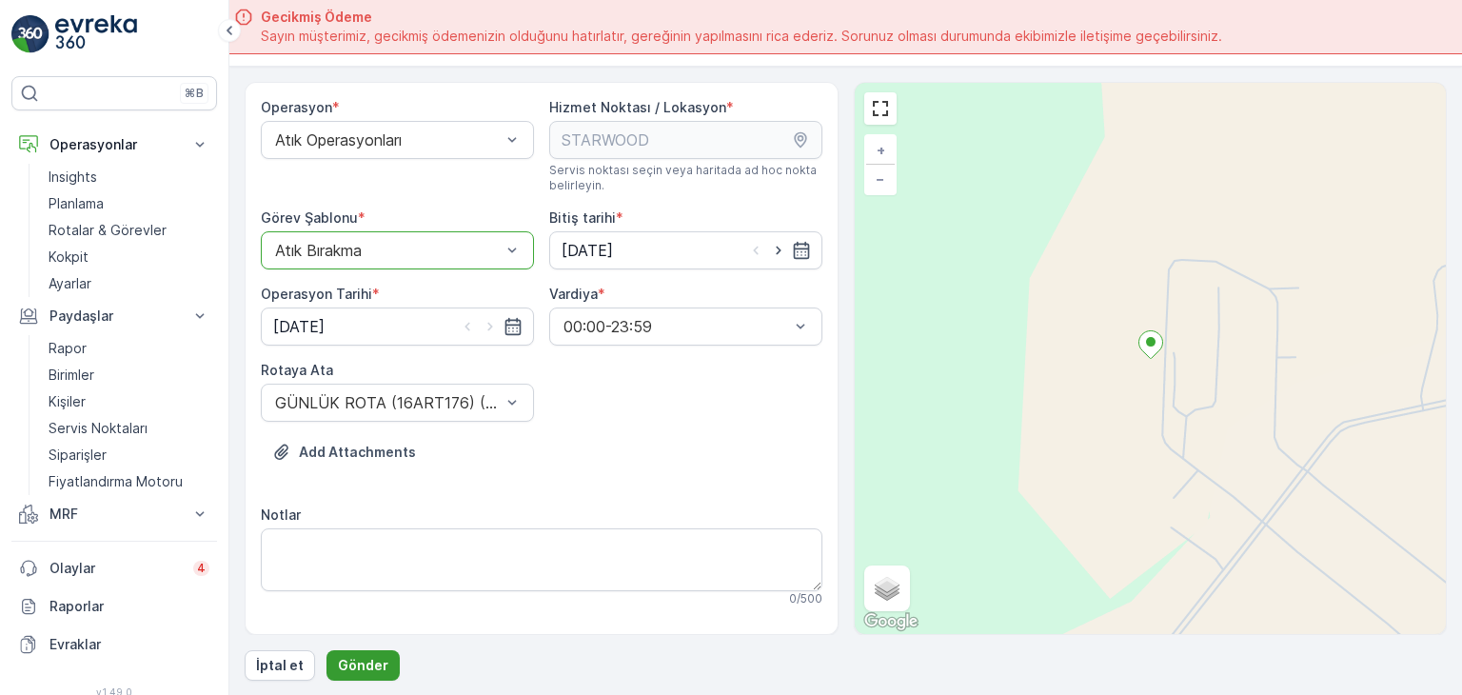
click at [362, 653] on button "Gönder" at bounding box center [362, 665] width 73 height 30
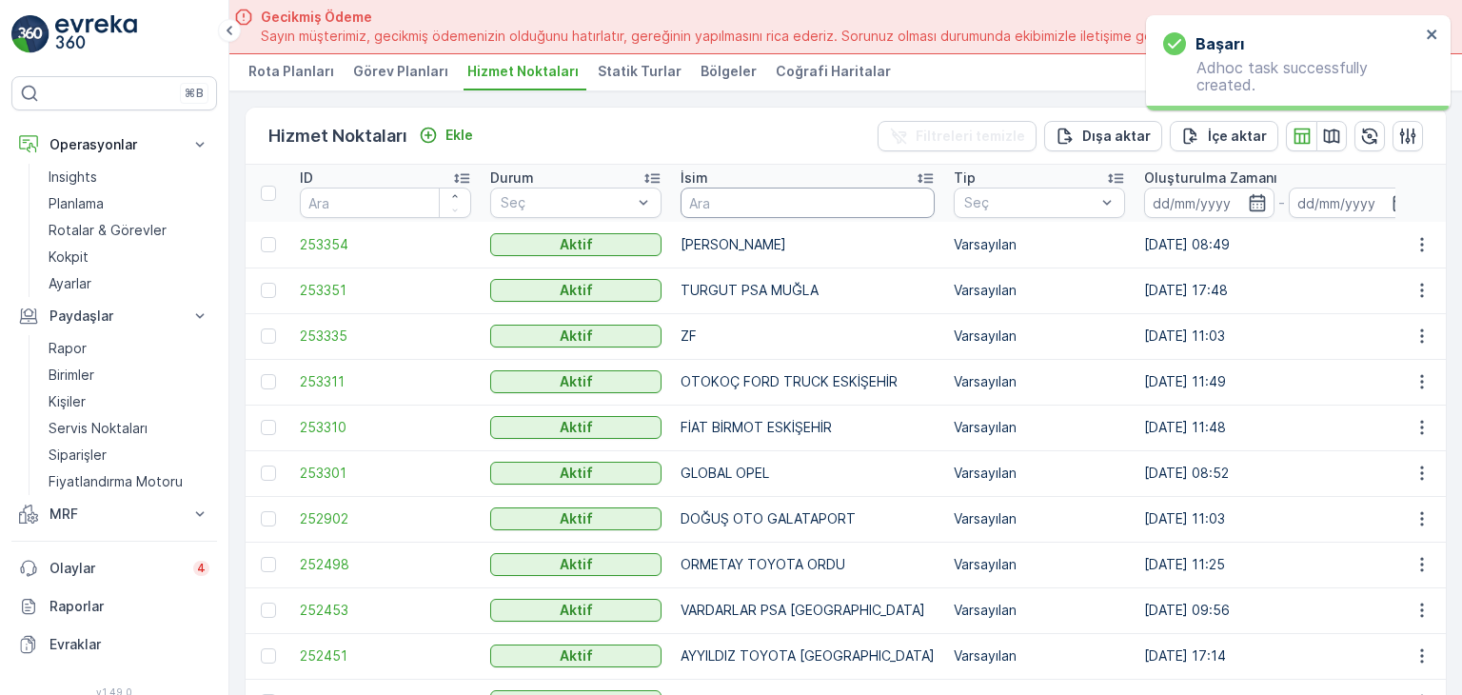
click at [760, 195] on input "text" at bounding box center [807, 202] width 254 height 30
type input "ÖZAY"
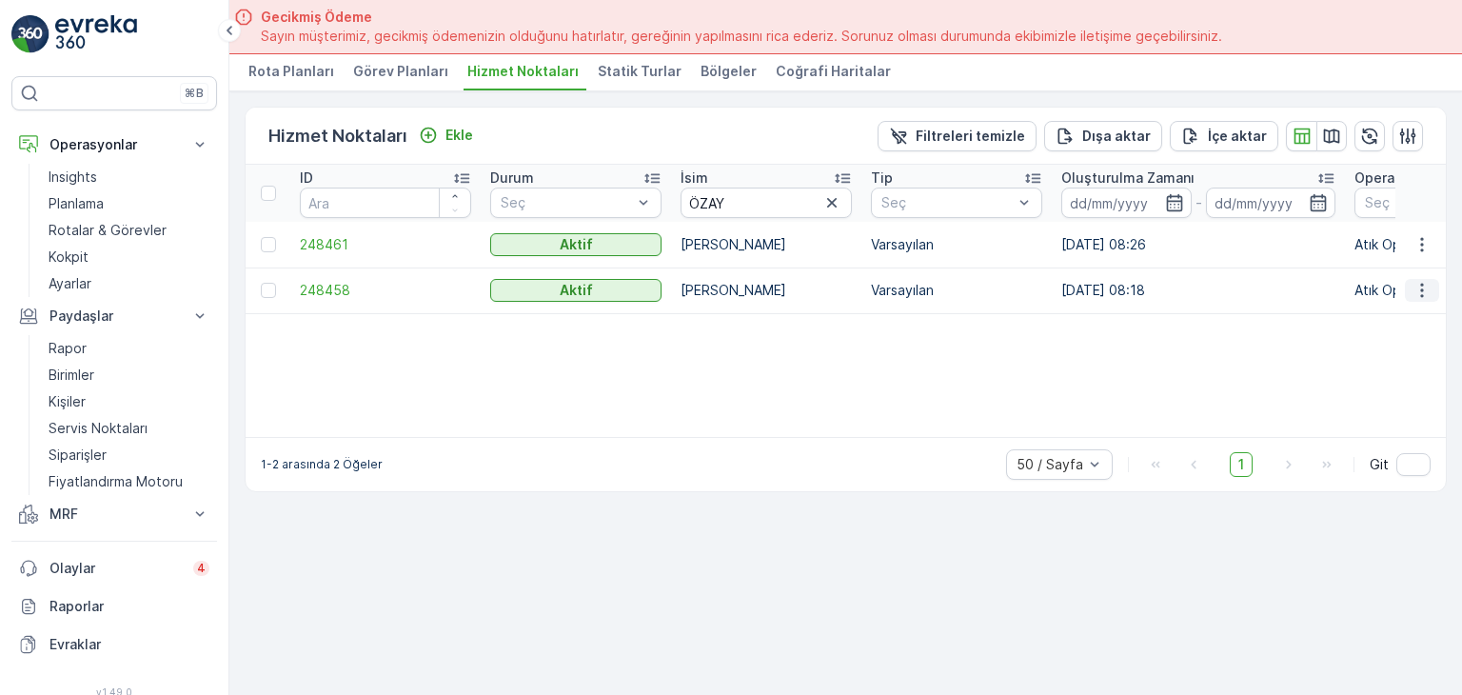
click at [1430, 281] on icon "button" at bounding box center [1421, 290] width 19 height 19
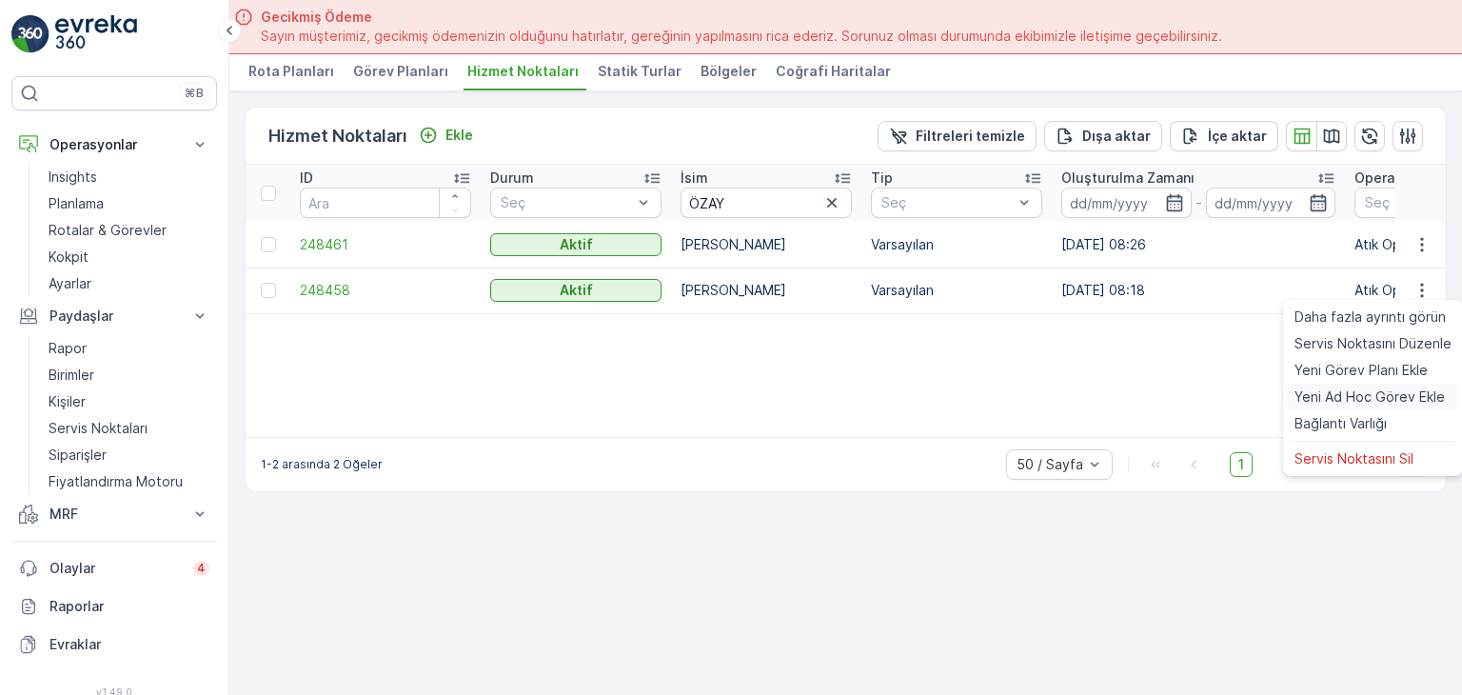
click at [1318, 401] on span "Yeni Ad Hoc Görev Ekle" at bounding box center [1369, 396] width 150 height 19
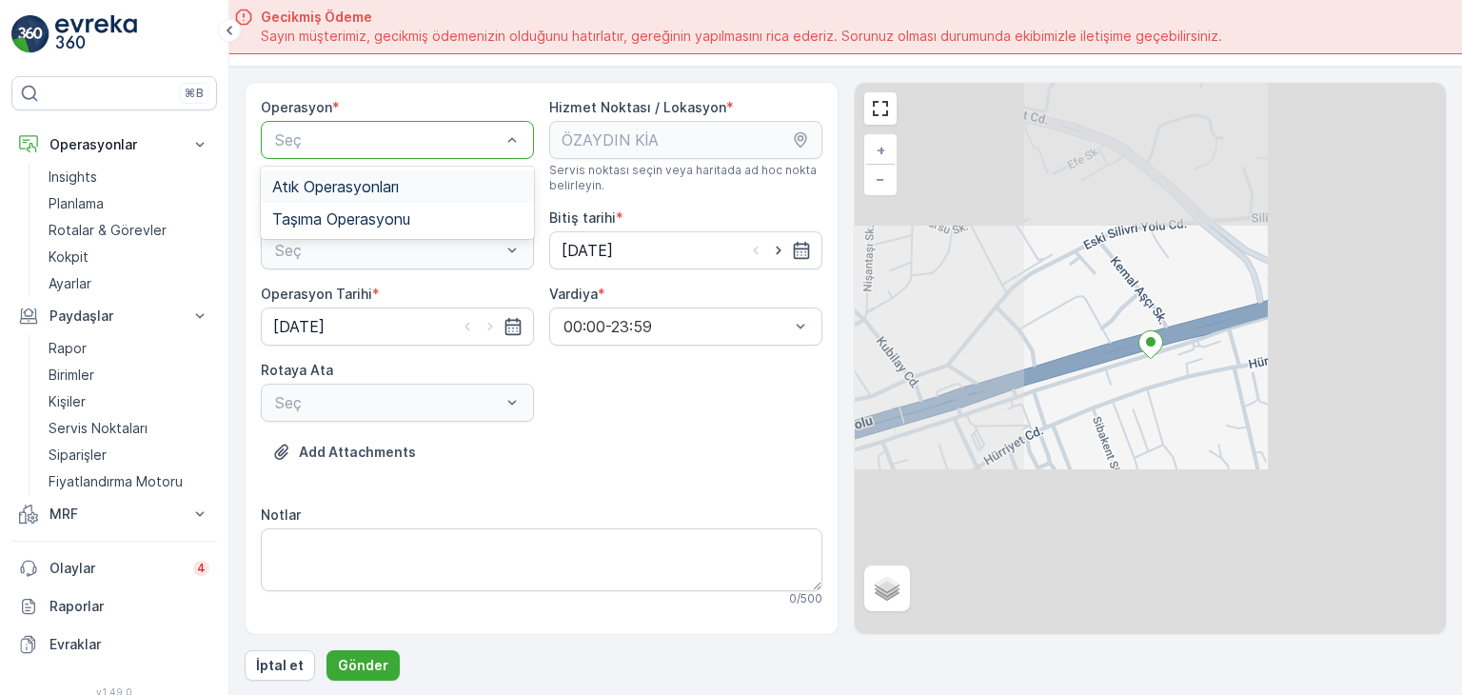
drag, startPoint x: 344, startPoint y: 187, endPoint x: 339, endPoint y: 212, distance: 25.2
click at [345, 187] on span "Atık Operasyonları" at bounding box center [335, 186] width 127 height 17
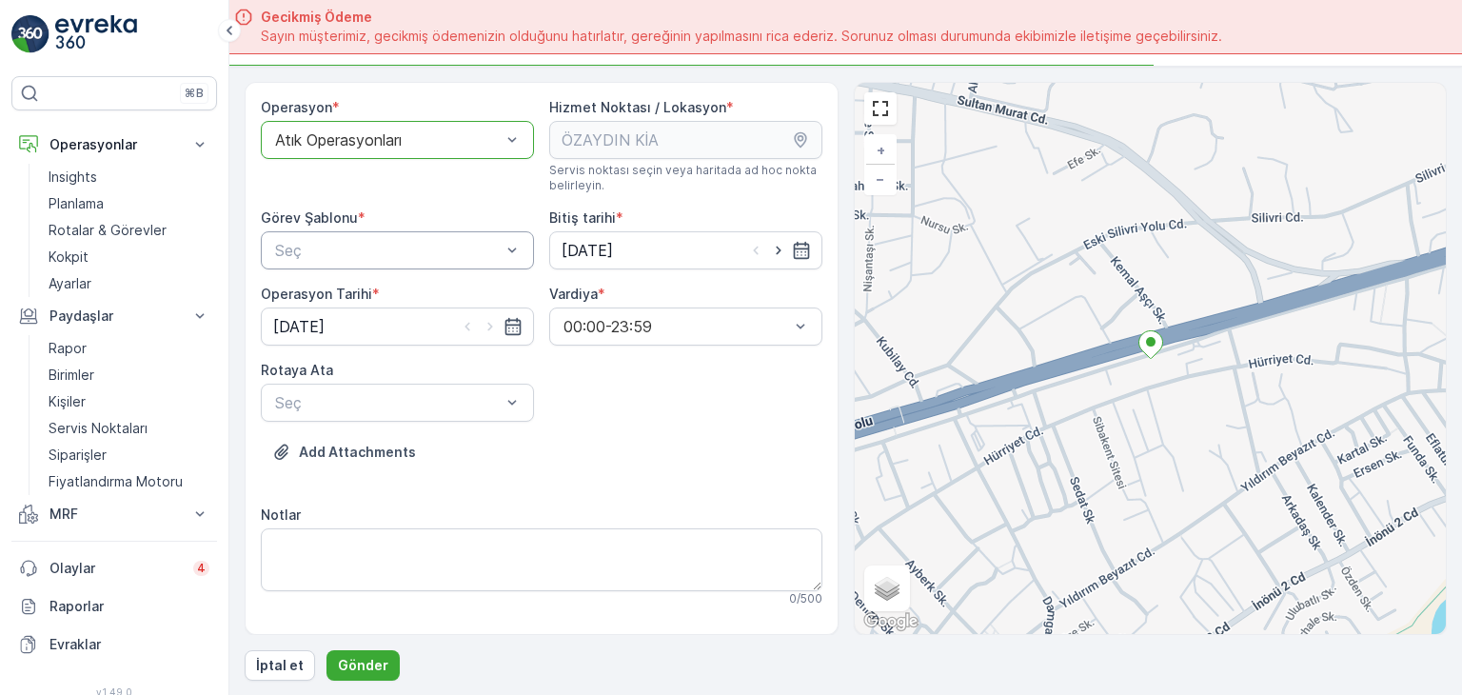
click at [343, 250] on div at bounding box center [387, 250] width 229 height 17
click at [342, 301] on span "Atık Toplama" at bounding box center [317, 296] width 91 height 17
click at [326, 403] on div at bounding box center [387, 402] width 229 height 17
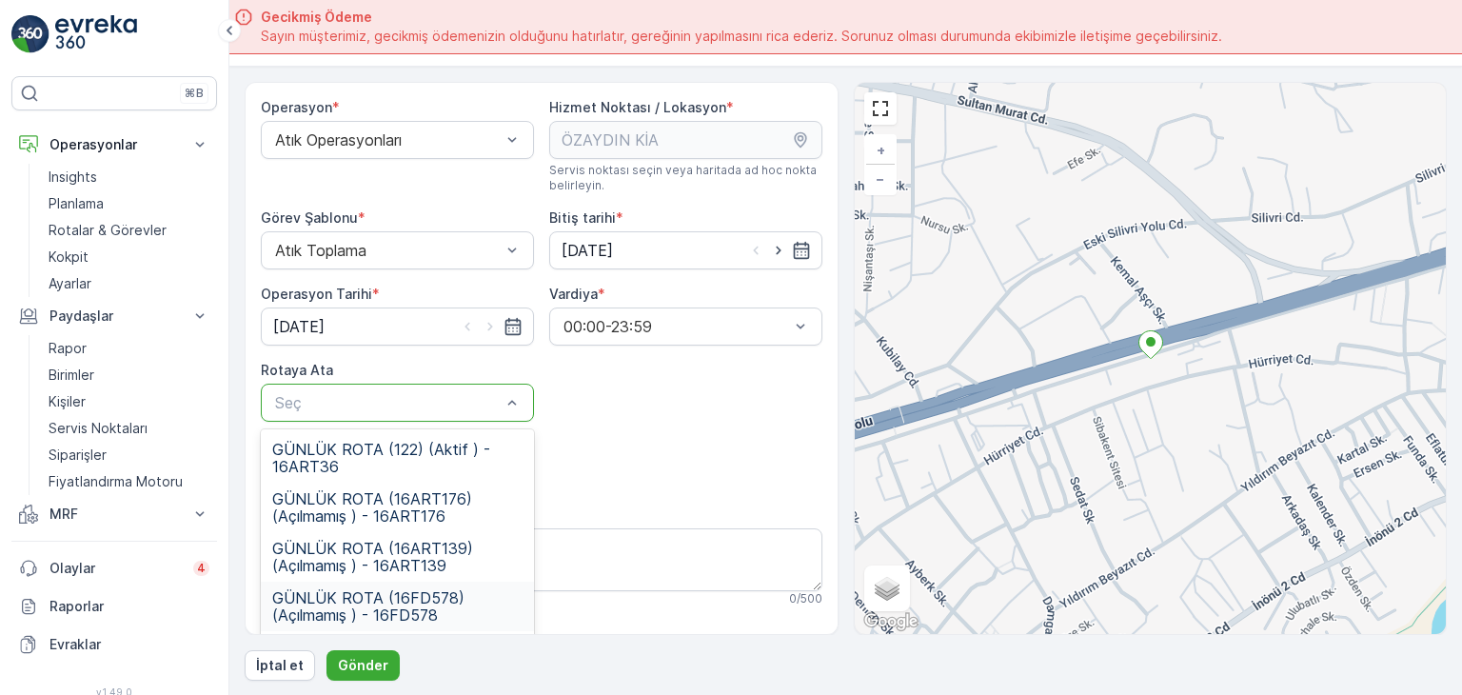
click at [423, 625] on div "GÜNLÜK ROTA (16FD578) (Açılmamış ) - 16FD578" at bounding box center [397, 606] width 273 height 49
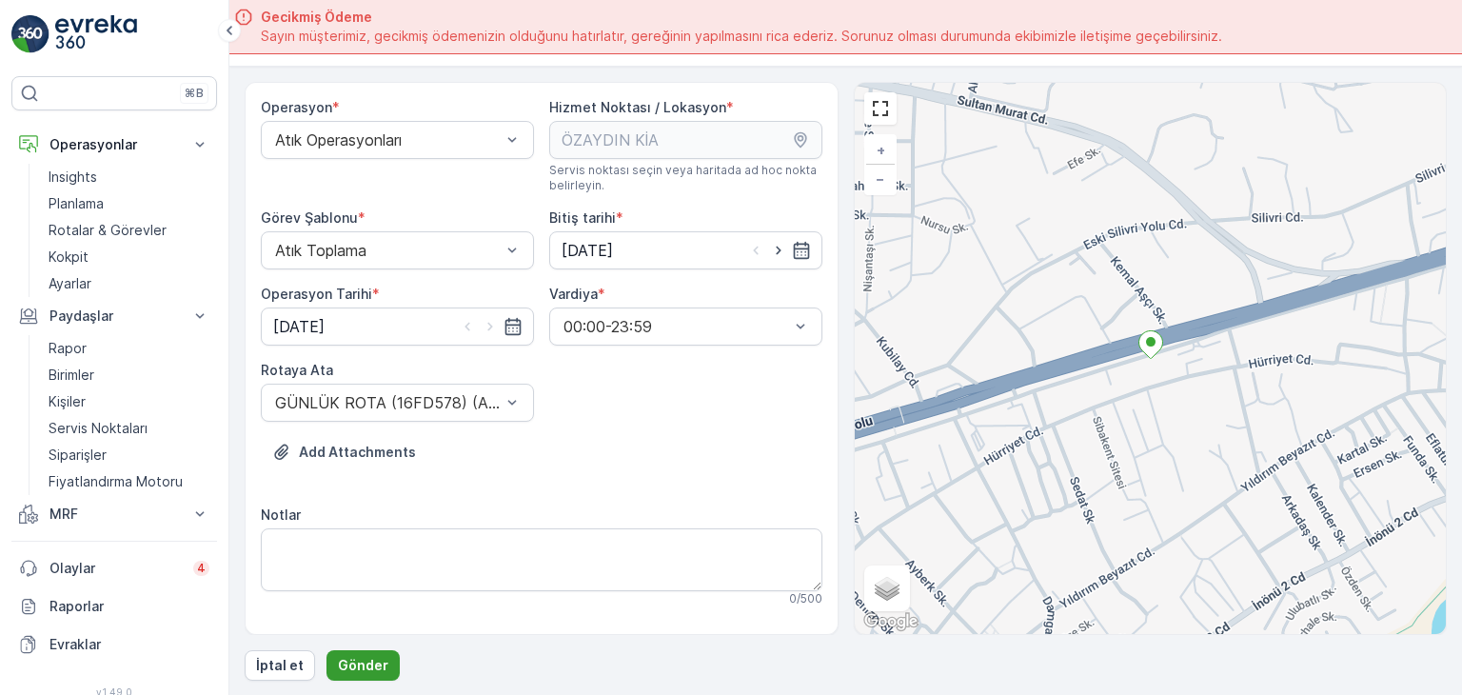
click at [361, 659] on p "Gönder" at bounding box center [363, 665] width 50 height 19
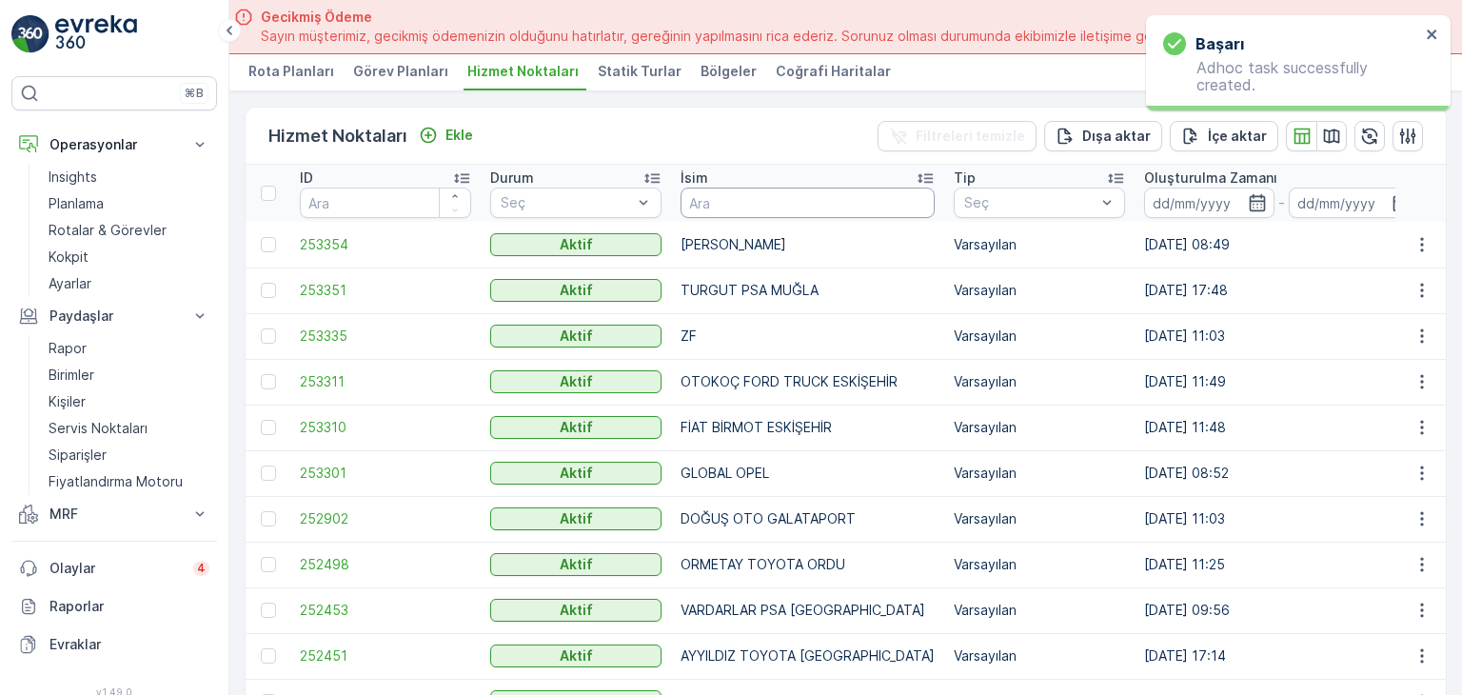
click at [809, 191] on input "text" at bounding box center [807, 202] width 254 height 30
type input "ERSU"
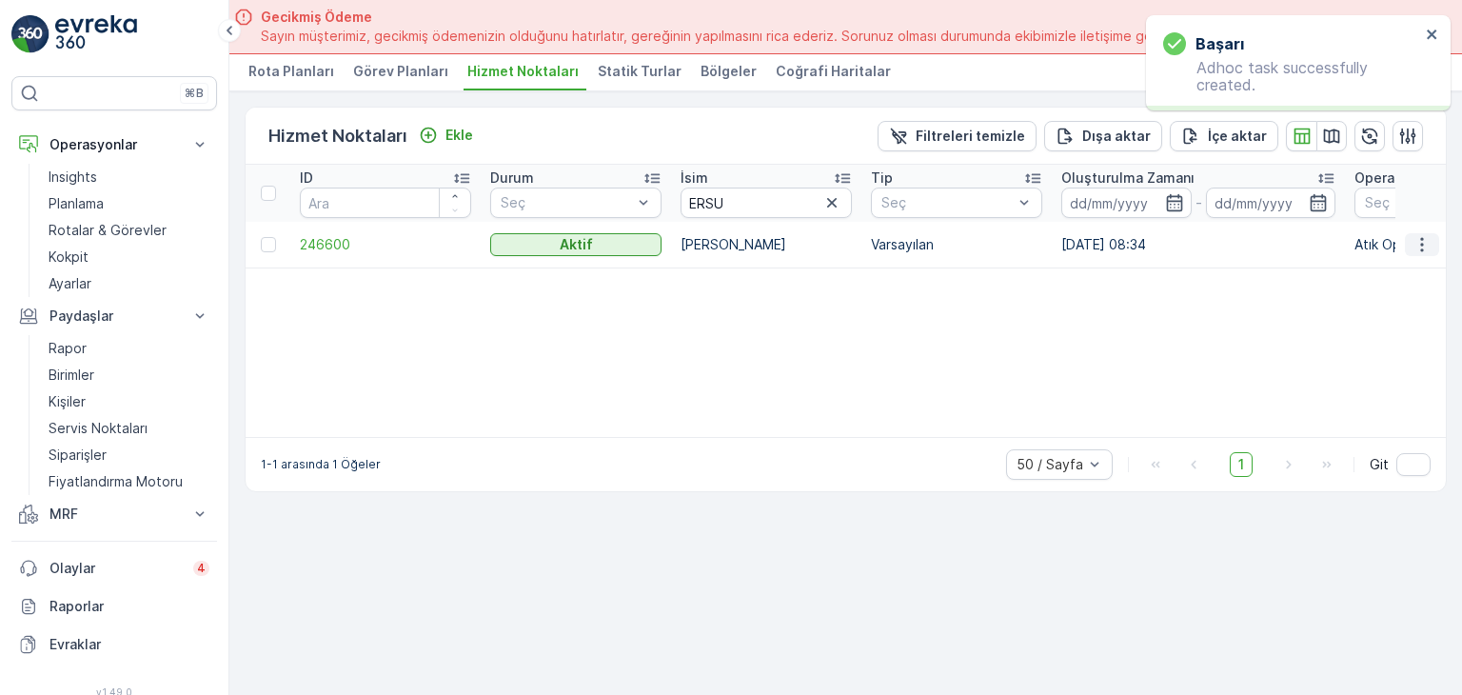
click at [1427, 235] on icon "button" at bounding box center [1421, 244] width 19 height 19
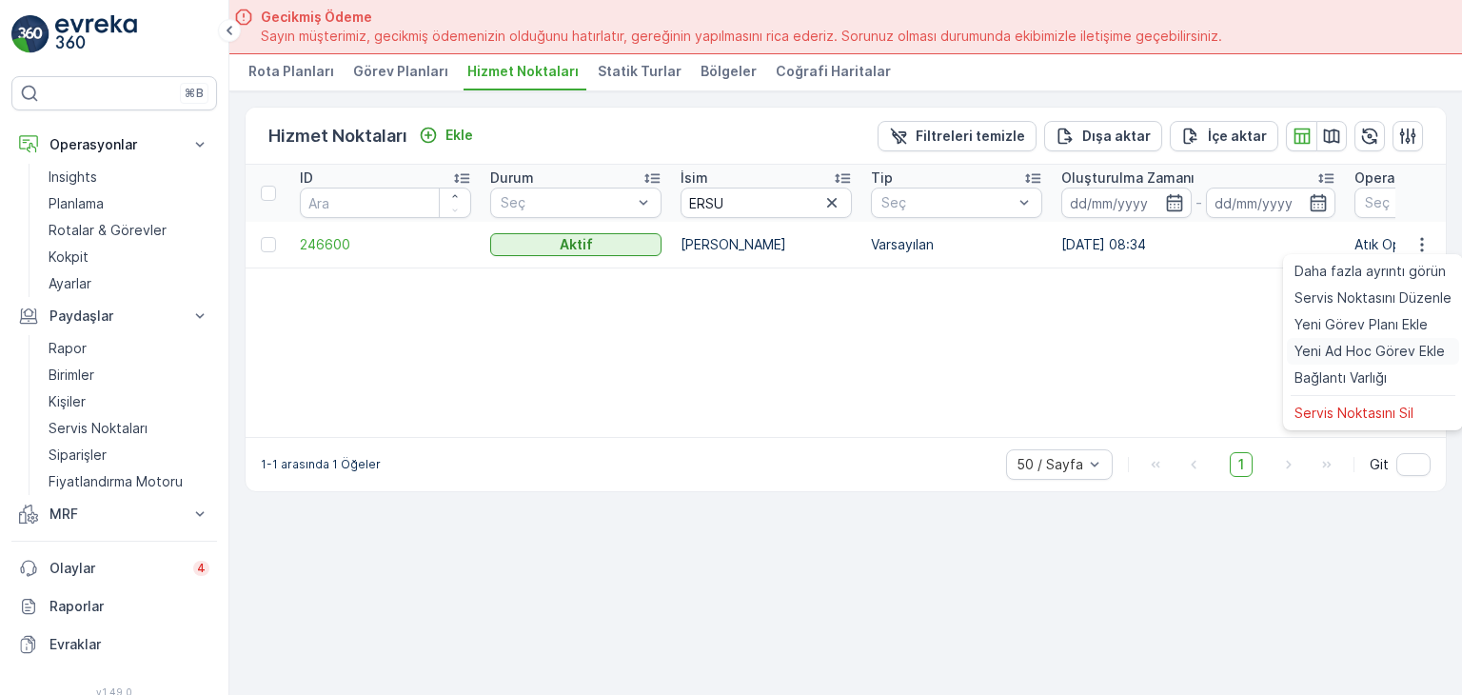
click at [1356, 347] on span "Yeni Ad Hoc Görev Ekle" at bounding box center [1369, 351] width 150 height 19
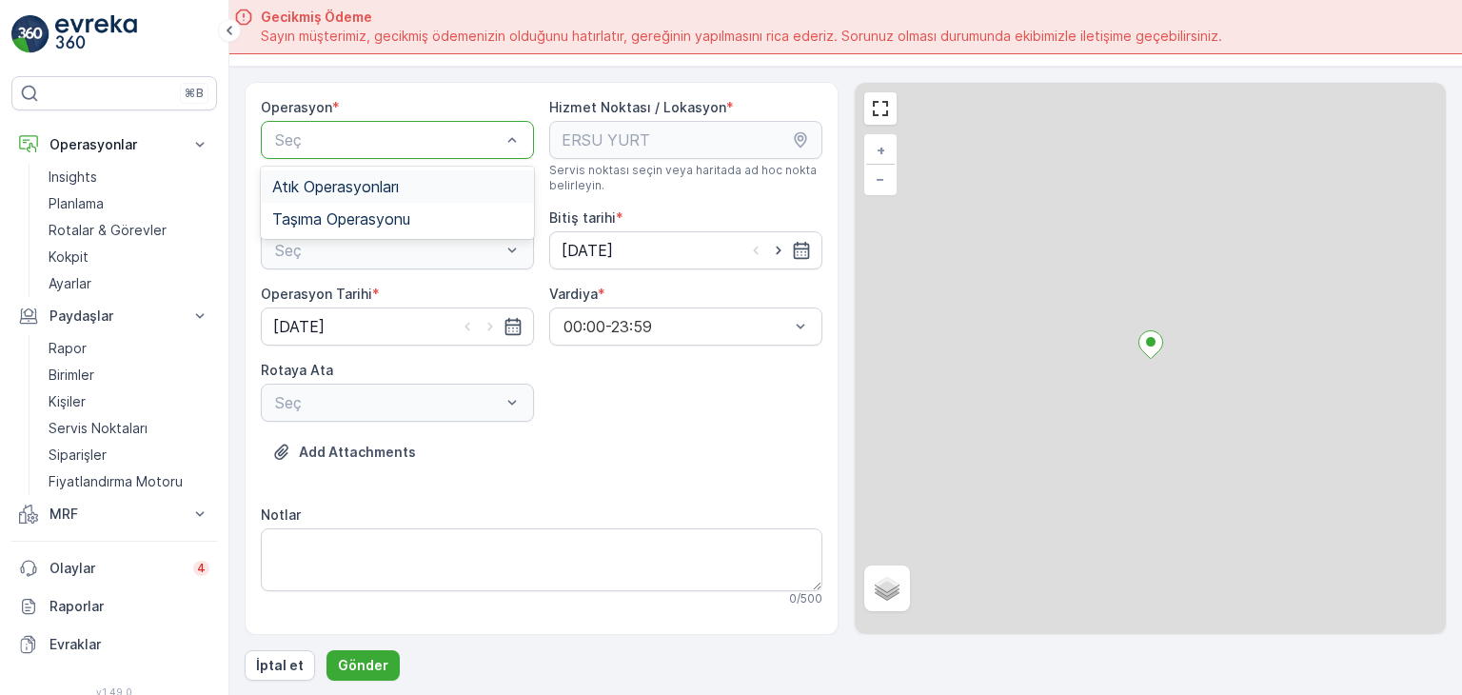
click at [388, 131] on div at bounding box center [387, 139] width 229 height 17
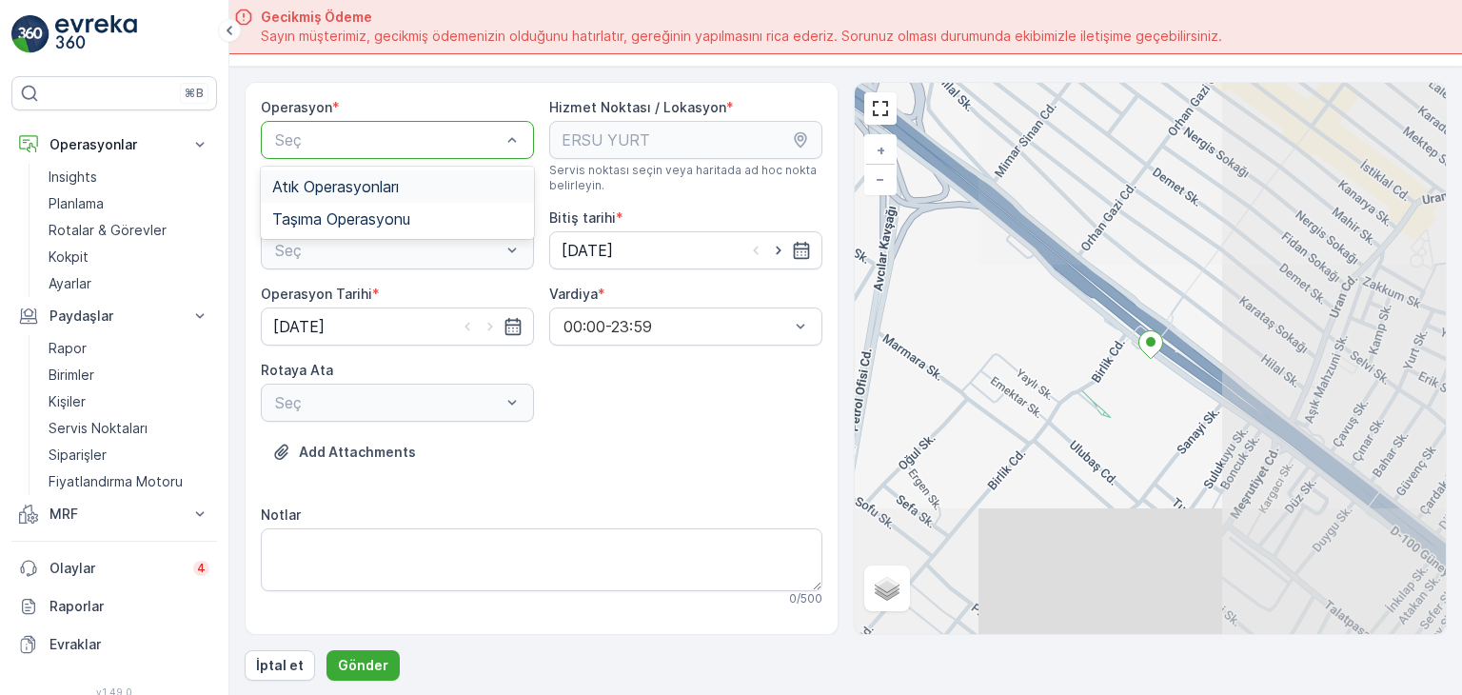
click at [363, 196] on div "Atık Operasyonları" at bounding box center [397, 186] width 273 height 32
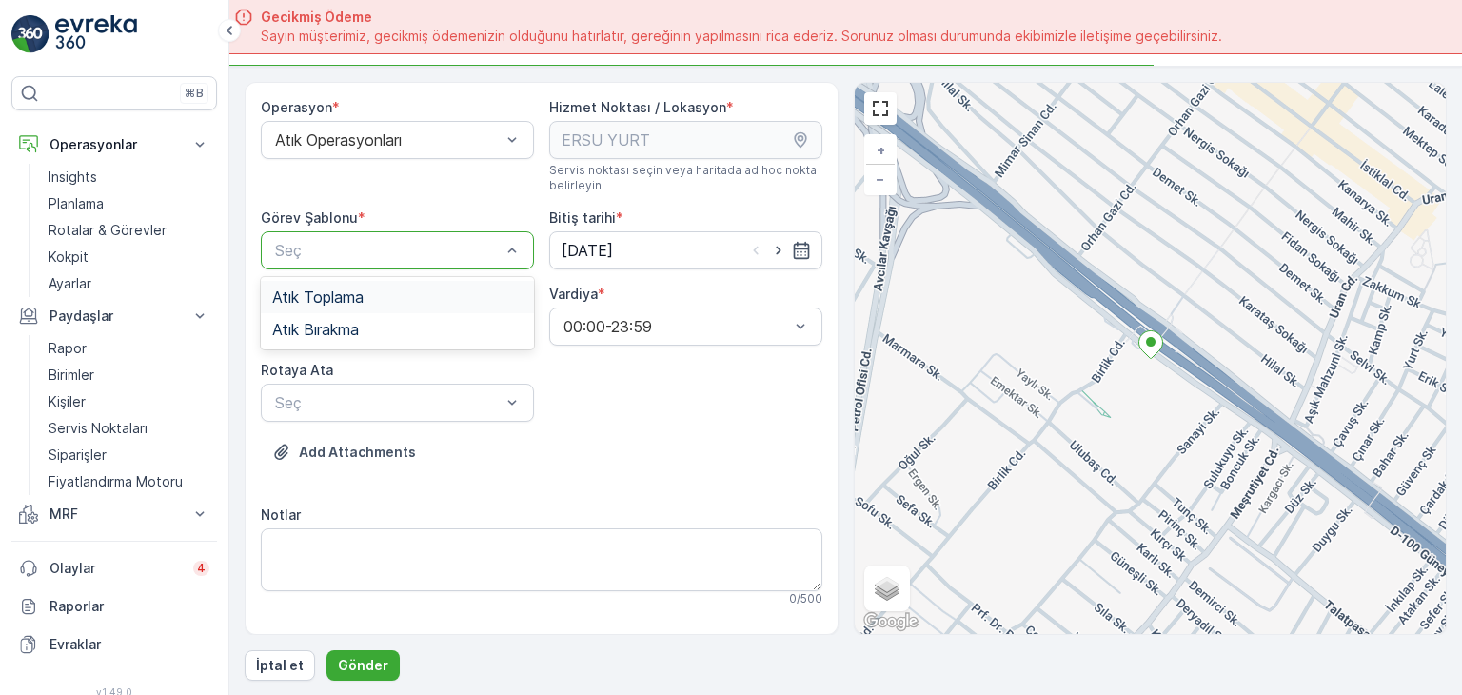
click at [354, 242] on div at bounding box center [387, 250] width 229 height 17
click at [339, 295] on span "Atık Toplama" at bounding box center [317, 296] width 91 height 17
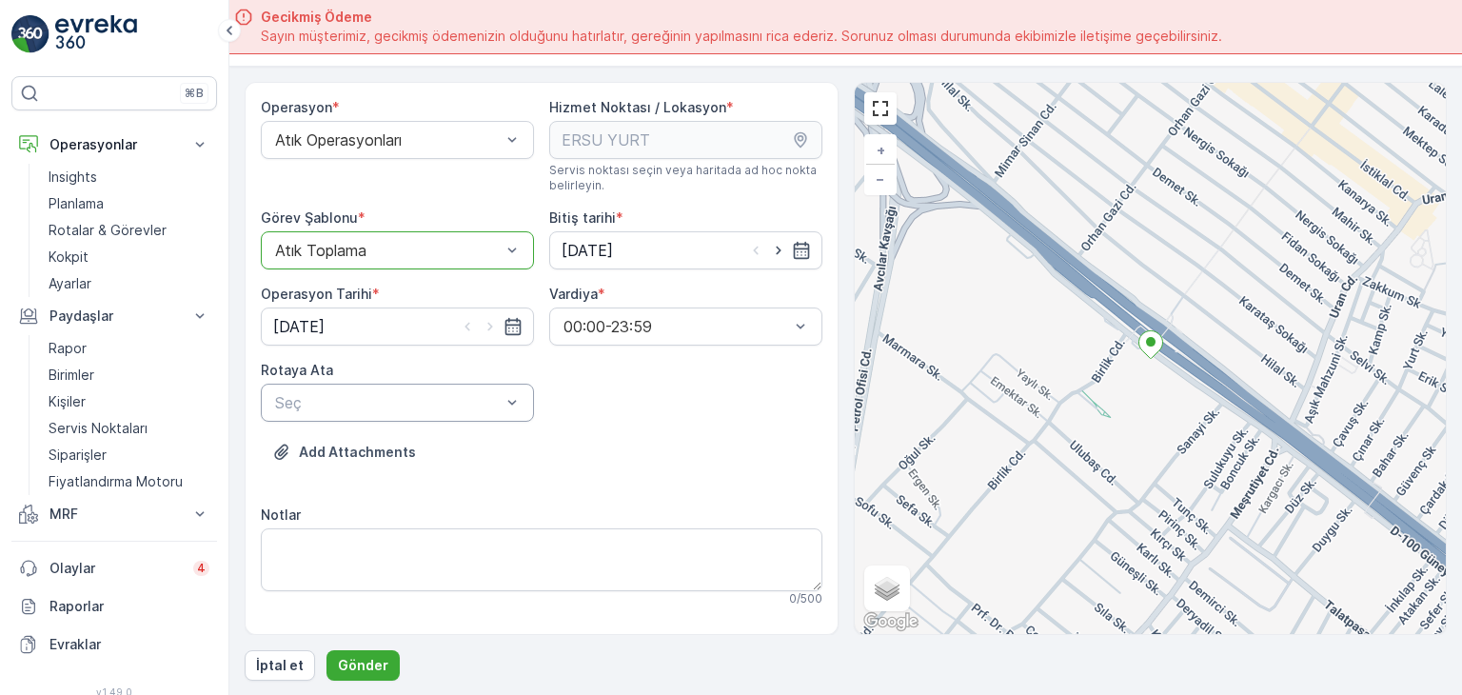
click at [345, 404] on div at bounding box center [387, 402] width 229 height 17
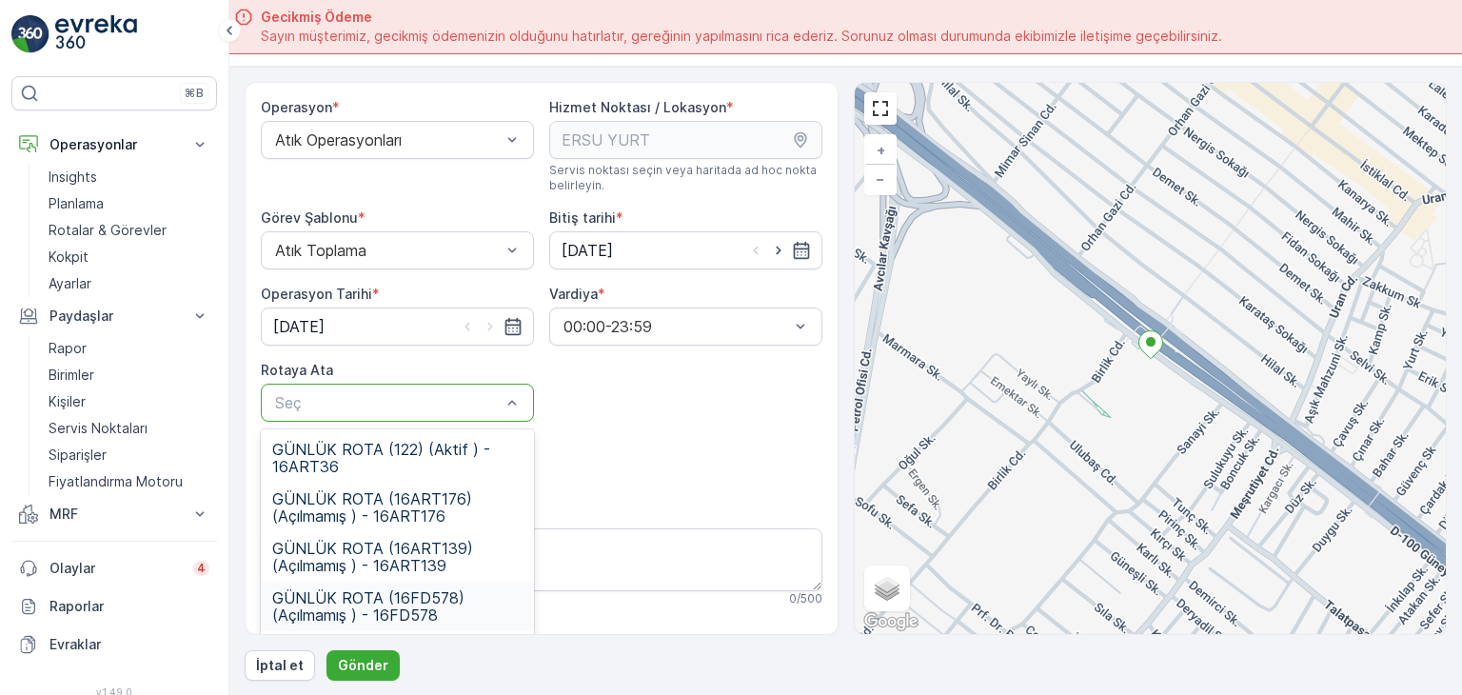
click at [442, 613] on span "GÜNLÜK ROTA (16FD578) (Açılmamış ) - 16FD578" at bounding box center [397, 606] width 250 height 34
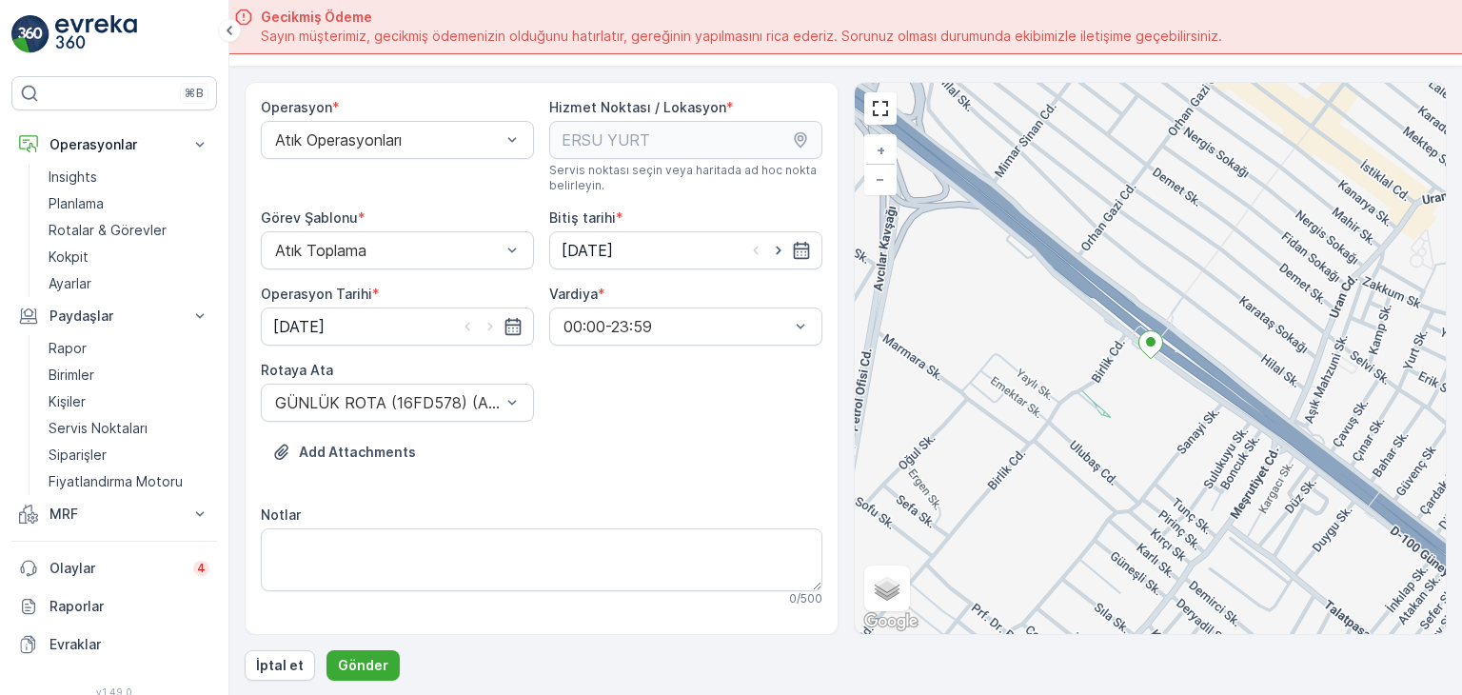
click at [605, 446] on div "Add Attachments" at bounding box center [542, 463] width 562 height 53
click at [358, 667] on p "Gönder" at bounding box center [363, 665] width 50 height 19
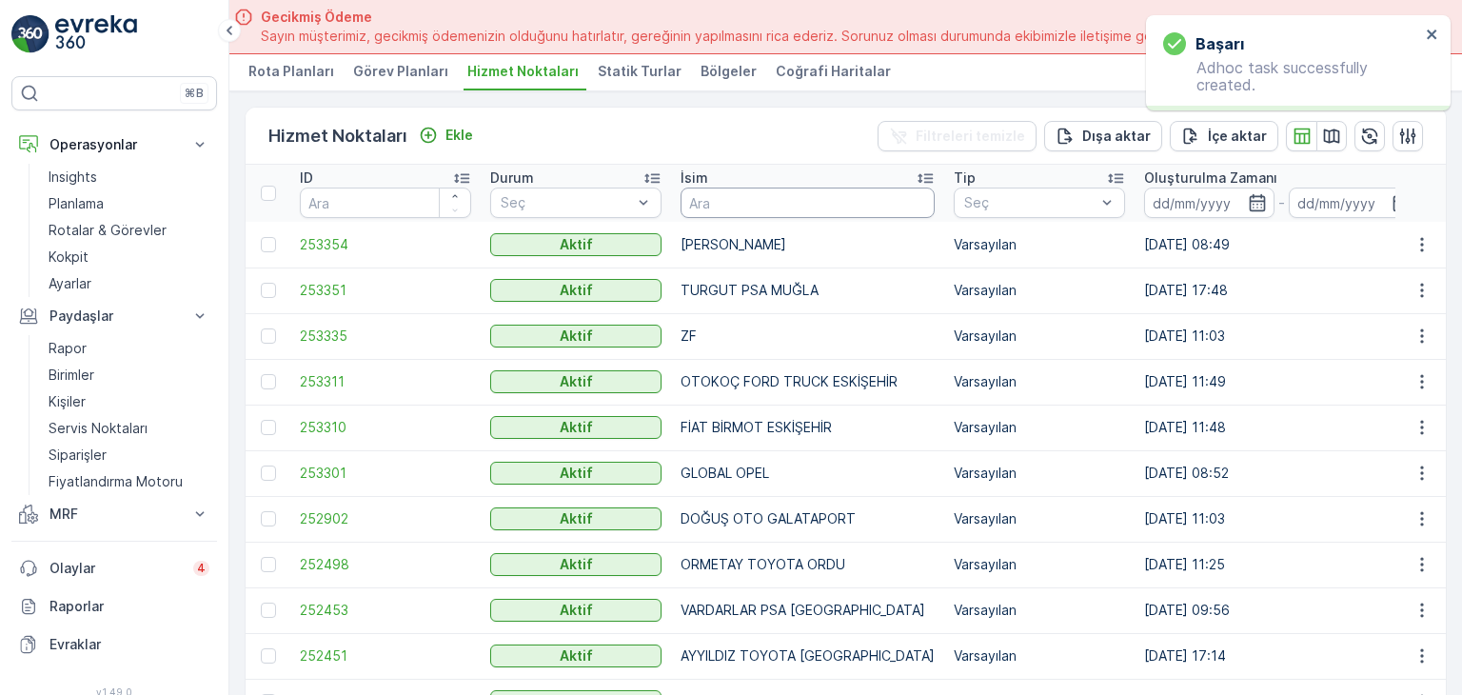
click at [717, 195] on input "text" at bounding box center [807, 202] width 254 height 30
